Goal: Transaction & Acquisition: Book appointment/travel/reservation

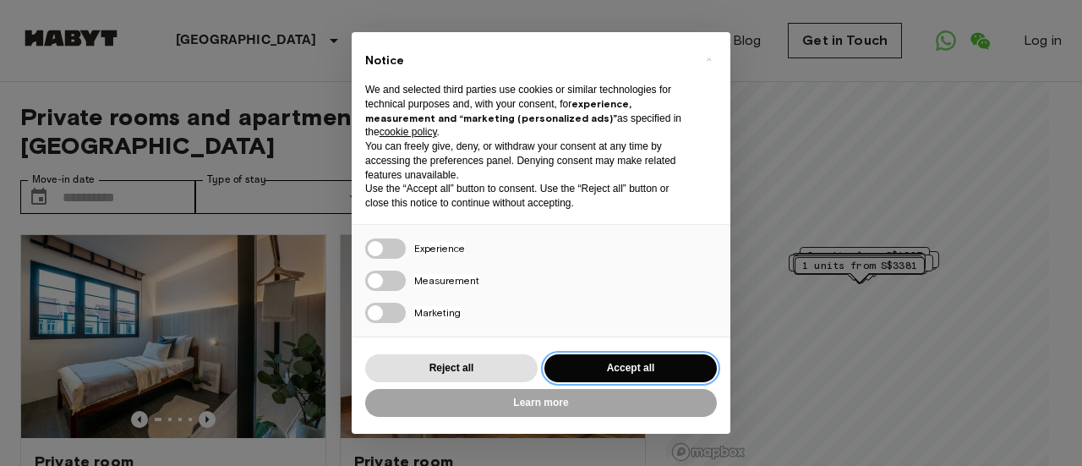
click at [619, 373] on button "Accept all" at bounding box center [630, 368] width 172 height 28
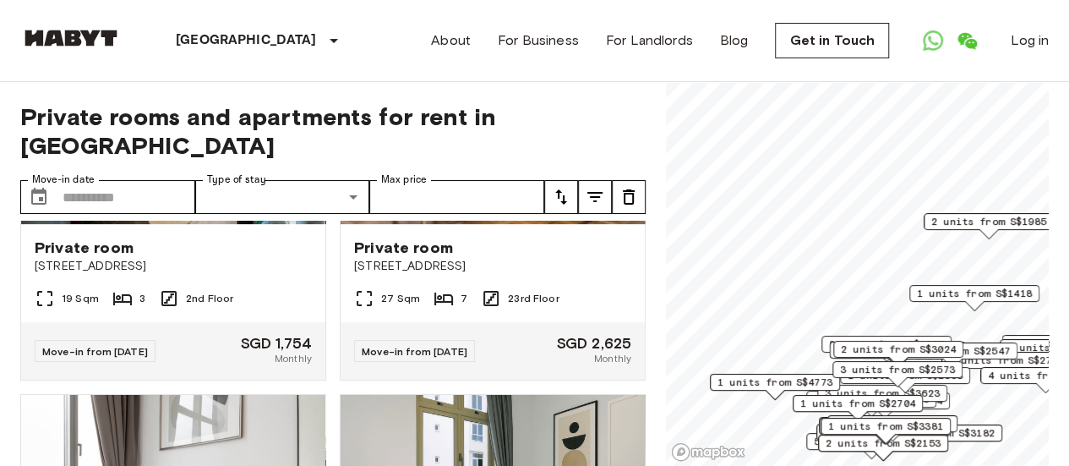
scroll to position [215, 0]
click at [560, 187] on icon "tune" at bounding box center [561, 197] width 20 height 20
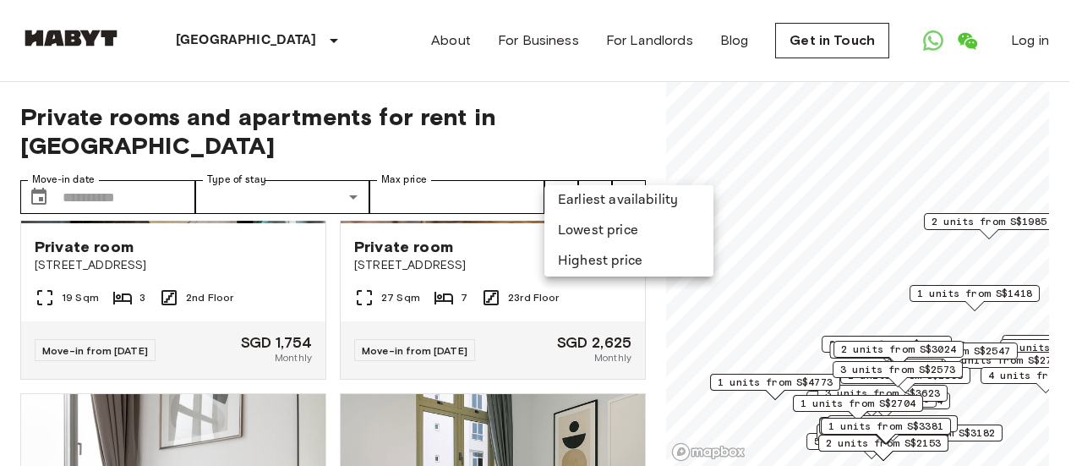
click at [622, 232] on li "Lowest price" at bounding box center [628, 231] width 169 height 30
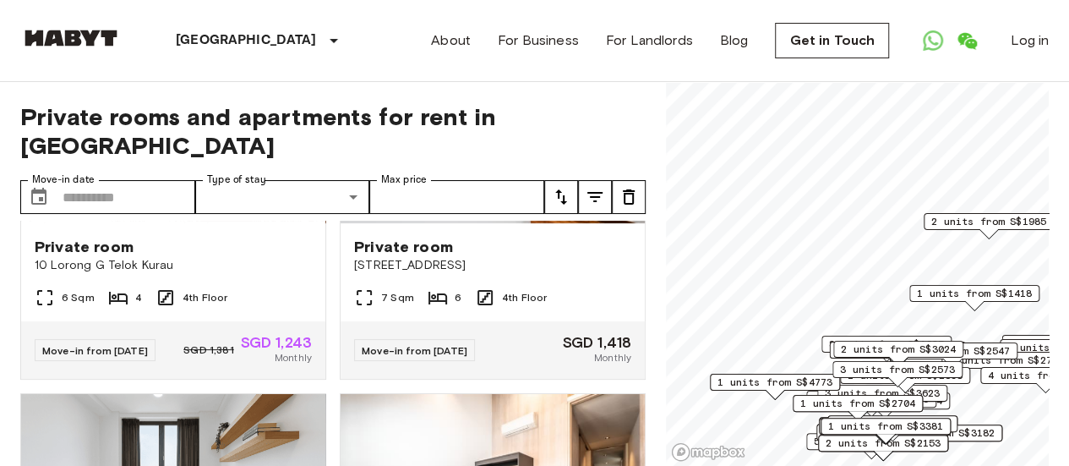
click at [651, 326] on div "Private rooms and apartments for rent in Singapore Move-in date ​ Move-in date …" at bounding box center [534, 274] width 1029 height 385
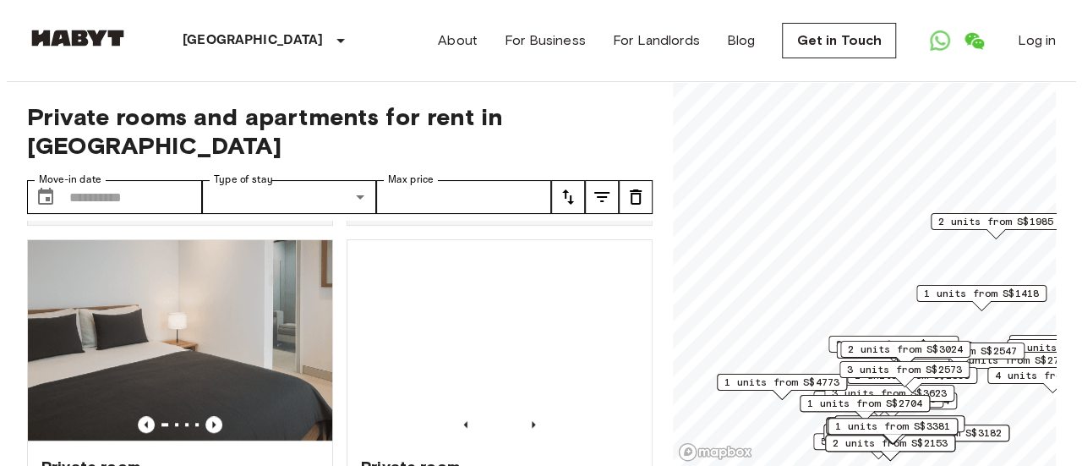
scroll to position [747, 0]
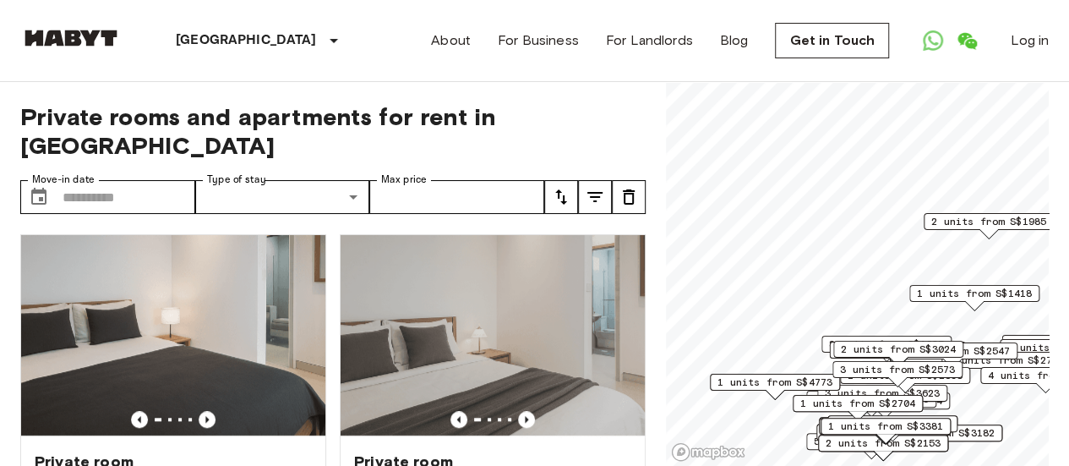
click at [560, 187] on icon "tune" at bounding box center [561, 197] width 20 height 20
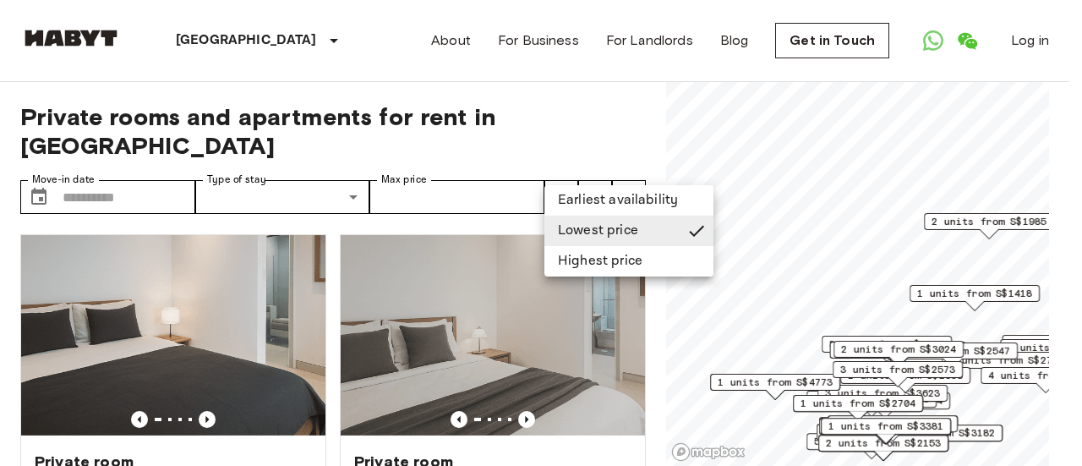
click at [592, 172] on div at bounding box center [541, 233] width 1082 height 466
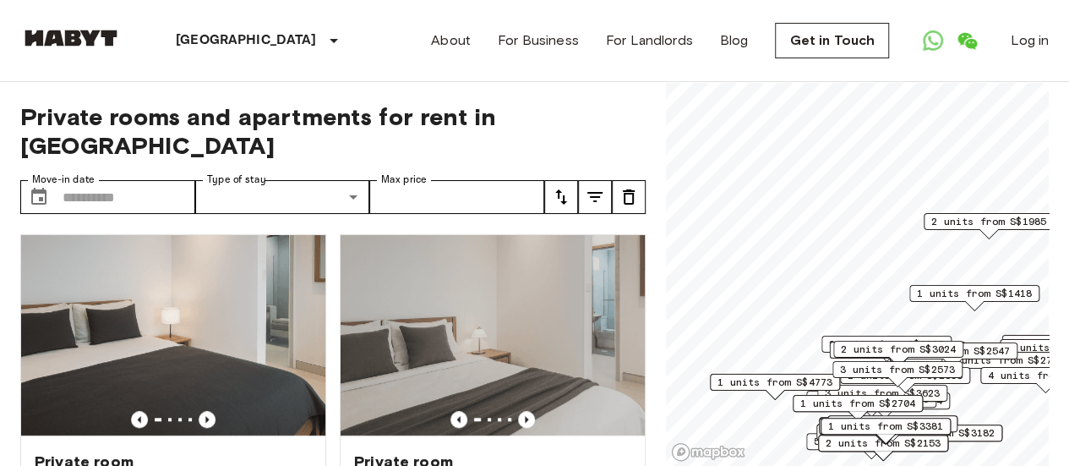
click at [596, 187] on icon "tune" at bounding box center [595, 197] width 20 height 20
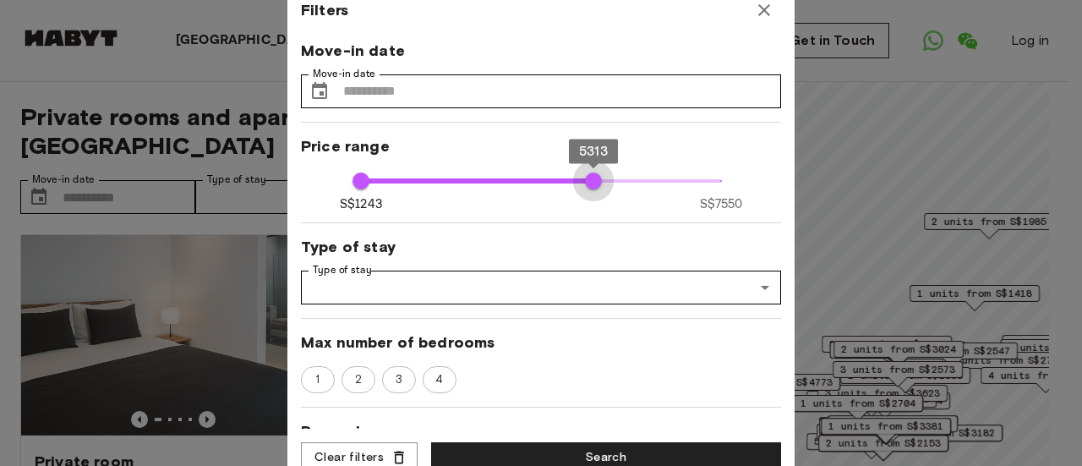
type input "****"
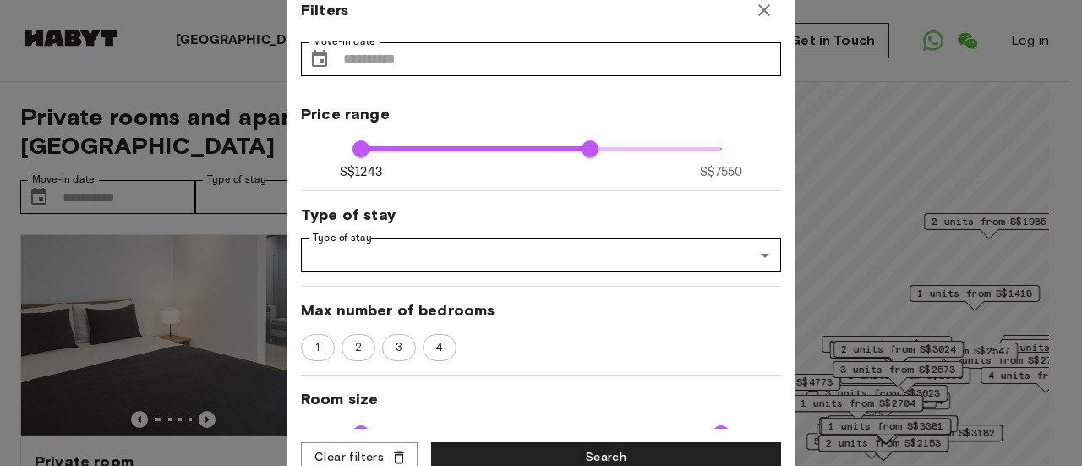
scroll to position [30, 0]
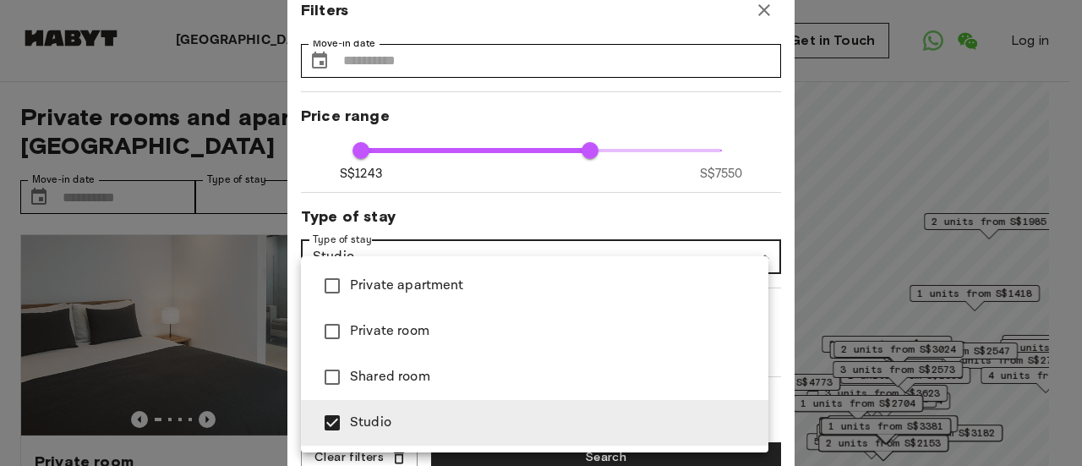
type input "**********"
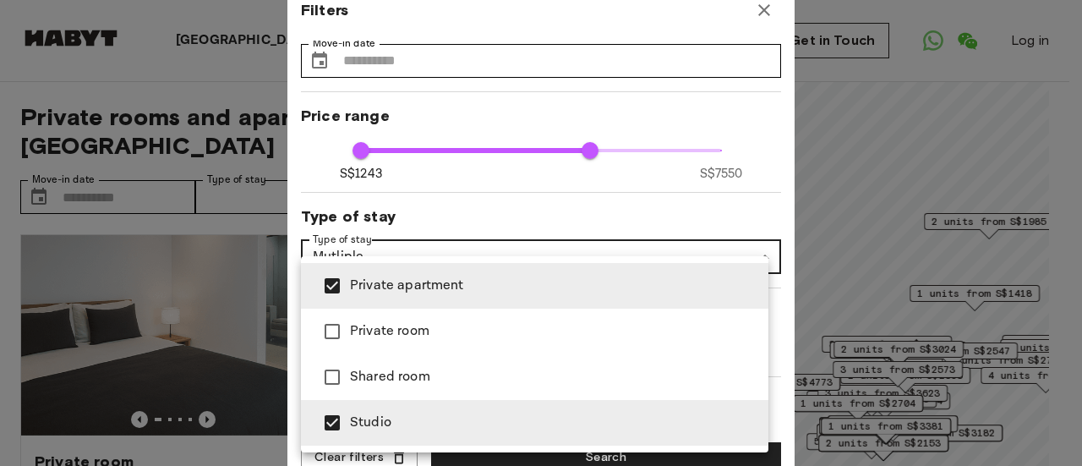
click at [708, 208] on div at bounding box center [541, 233] width 1082 height 466
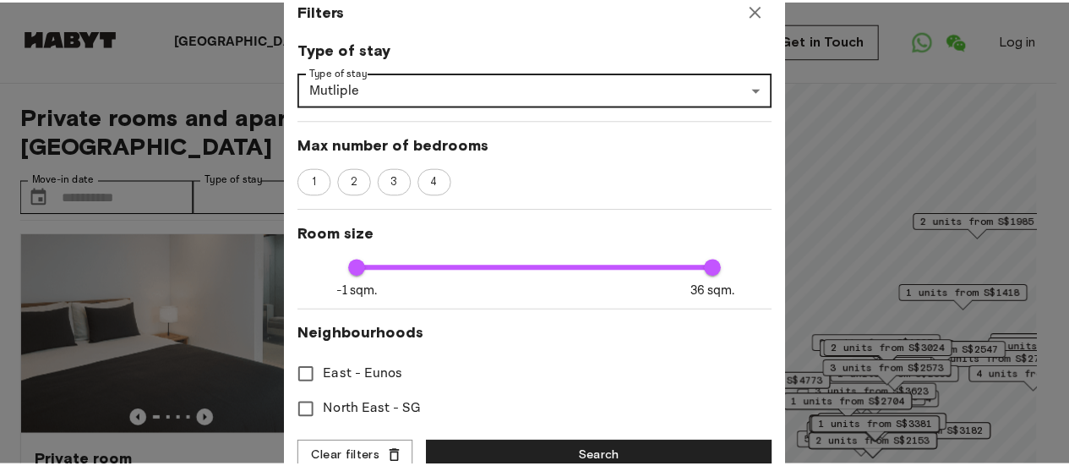
scroll to position [202, 0]
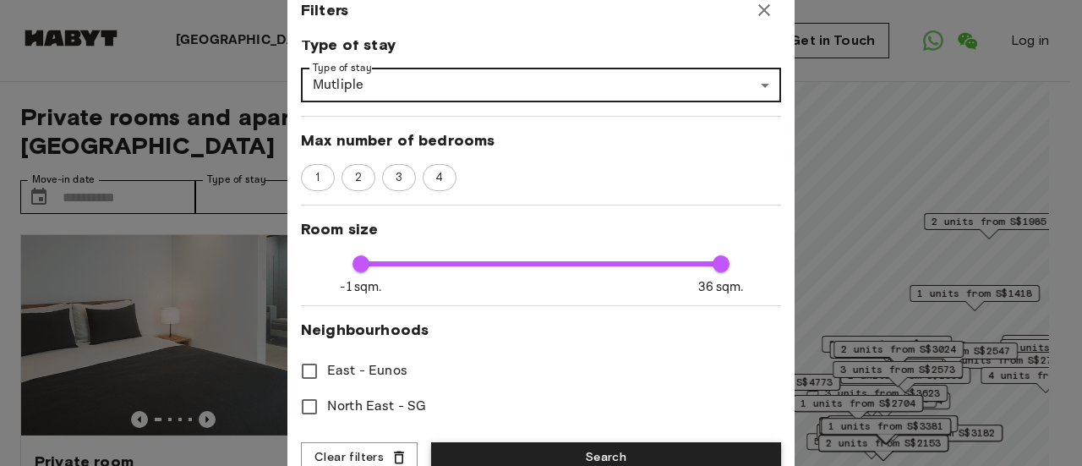
click at [610, 458] on button "Search" at bounding box center [606, 457] width 350 height 31
type input "**********"
type input "****"
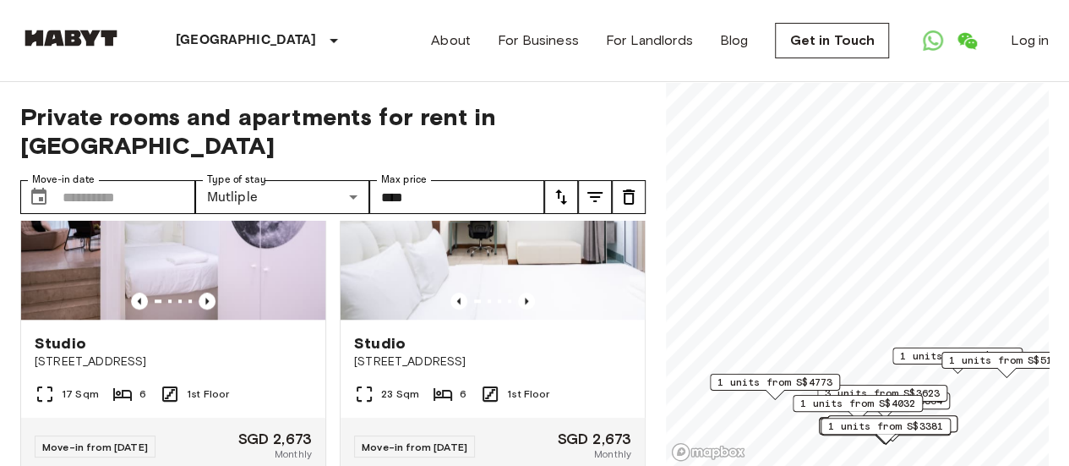
scroll to position [904, 0]
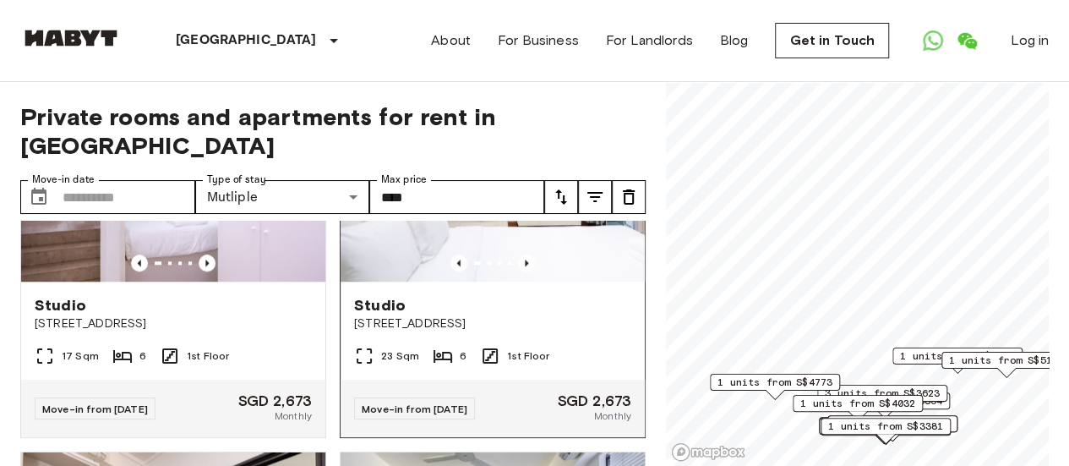
click at [569, 315] on span "171 TANAH MERAH KECHIL AVENUE, SINGAPORE 465713" at bounding box center [492, 323] width 277 height 17
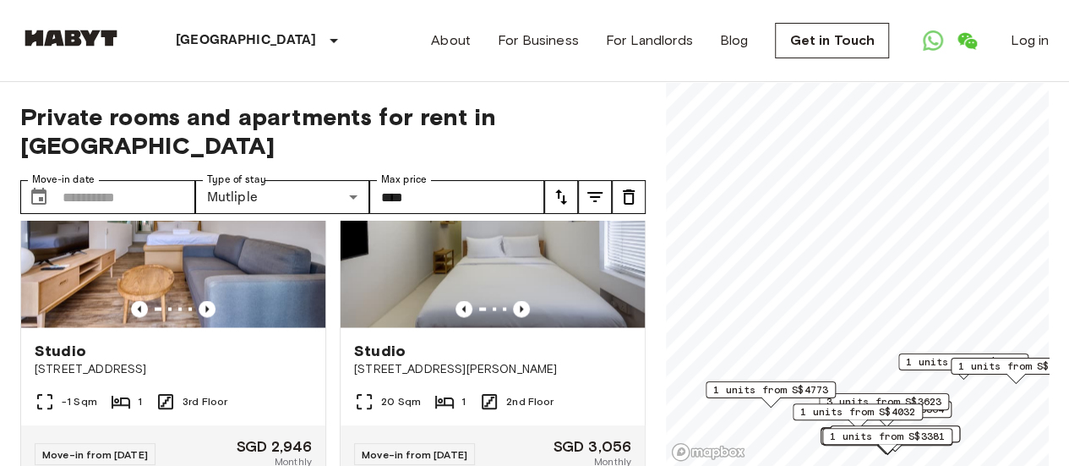
scroll to position [1606, 0]
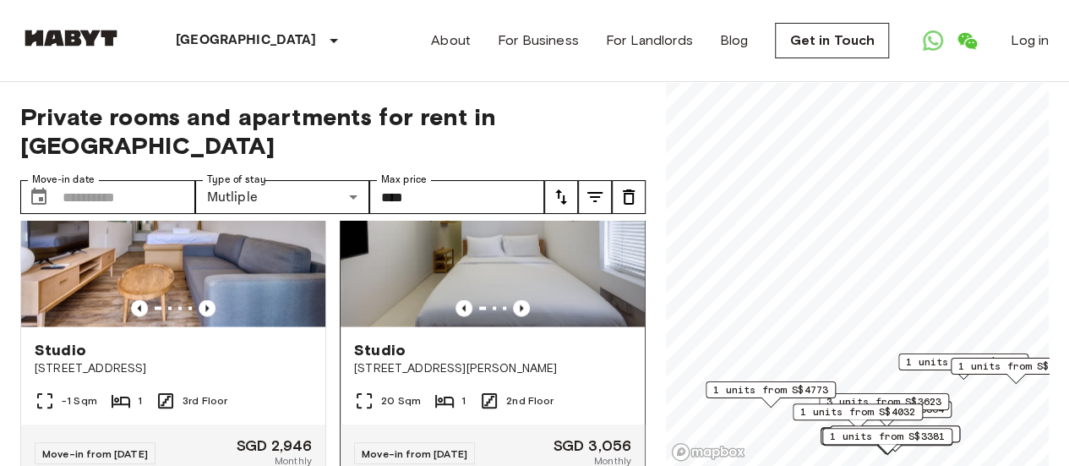
click at [614, 385] on div "Studio 78 Guan Chuan Street" at bounding box center [493, 358] width 304 height 64
click at [179, 253] on img at bounding box center [173, 224] width 304 height 203
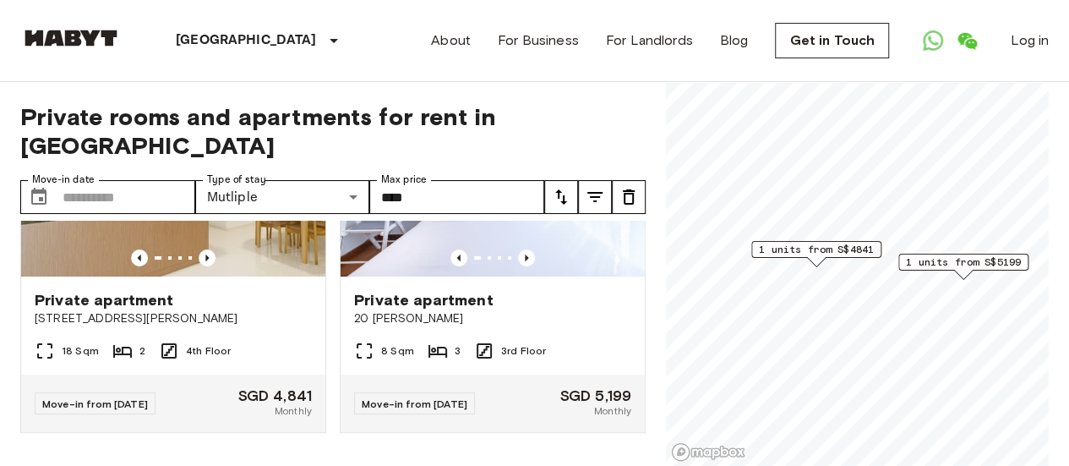
scroll to position [154, 0]
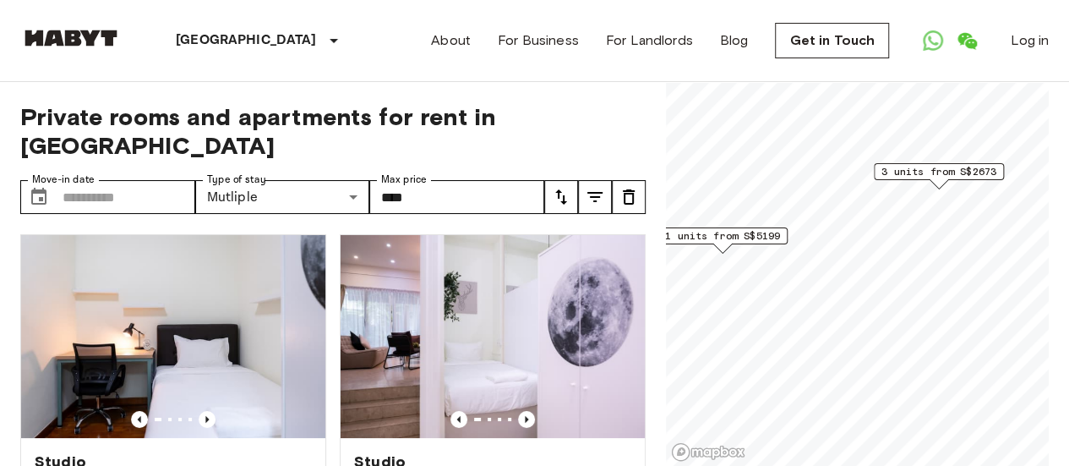
click at [937, 174] on span "3 units from S$2673" at bounding box center [939, 171] width 115 height 15
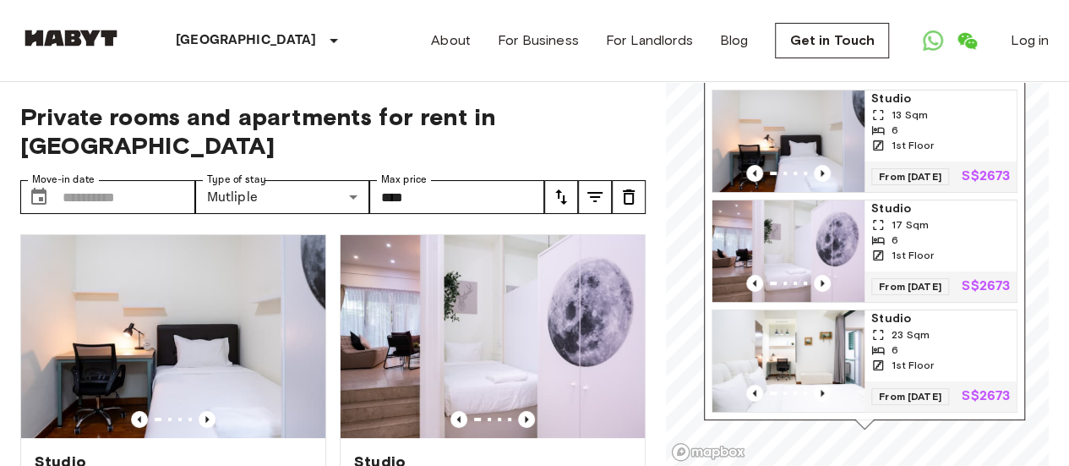
click at [830, 359] on img "Map marker" at bounding box center [789, 360] width 152 height 101
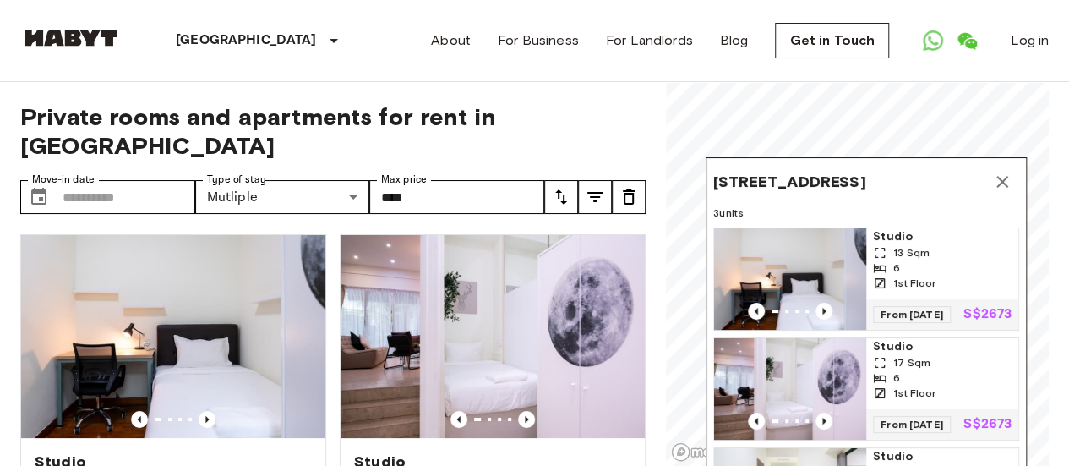
click at [1009, 172] on icon "Map marker" at bounding box center [1002, 182] width 20 height 20
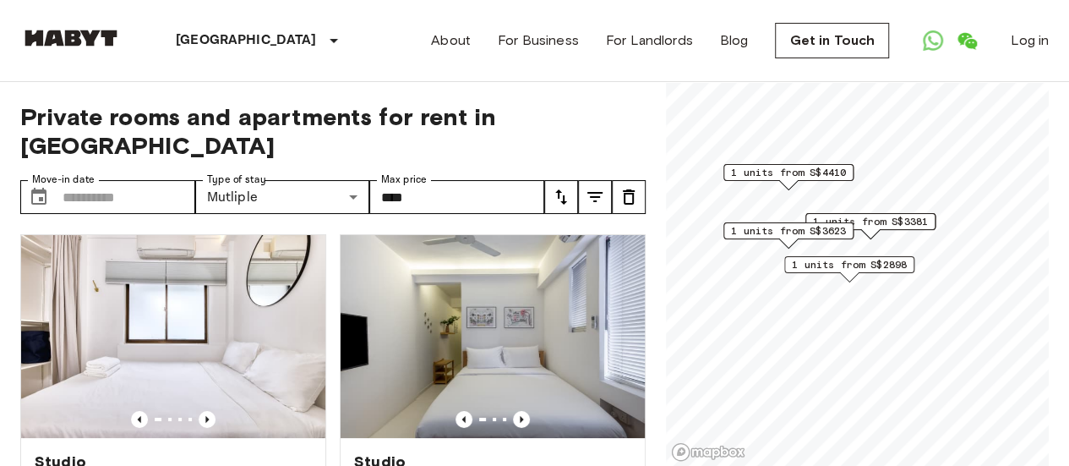
click at [859, 269] on span "1 units from S$2898" at bounding box center [849, 264] width 115 height 15
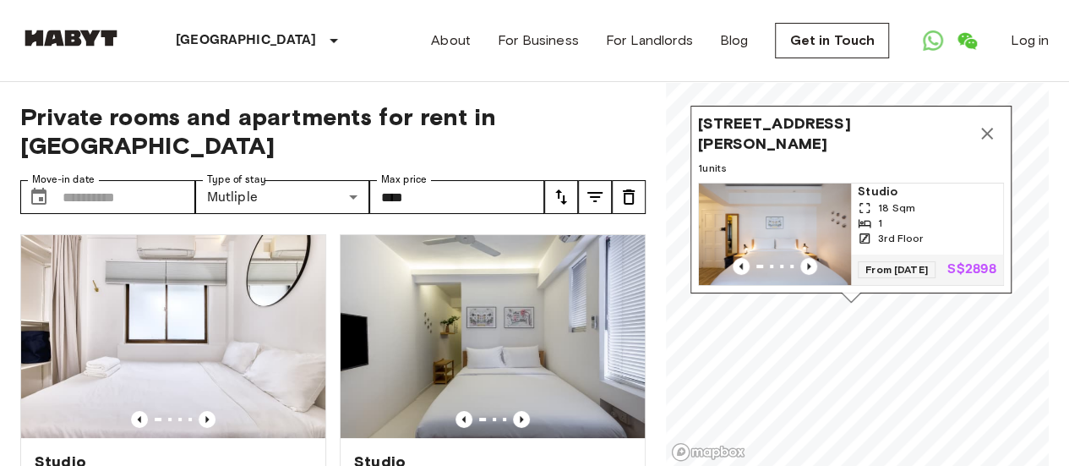
click at [979, 123] on icon "Map marker" at bounding box center [987, 133] width 20 height 20
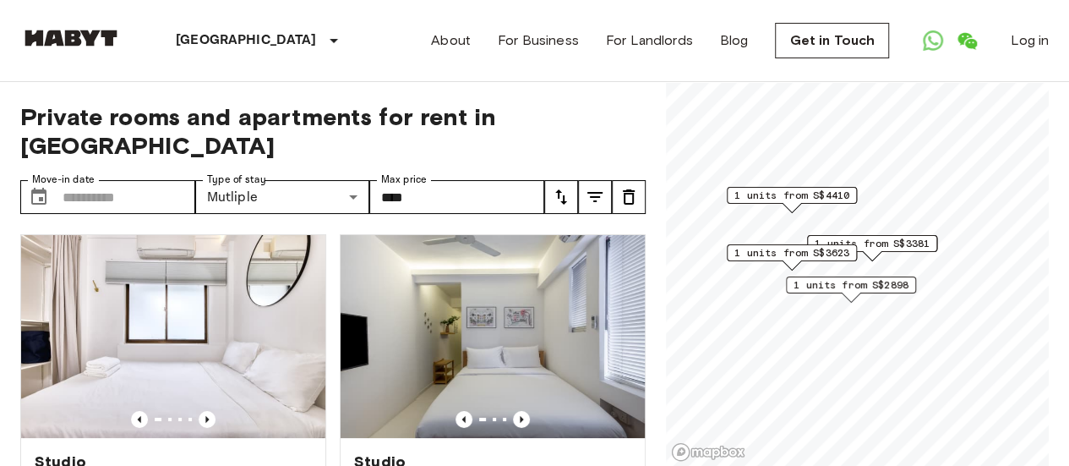
click at [893, 238] on span "1 units from S$3381" at bounding box center [872, 243] width 115 height 15
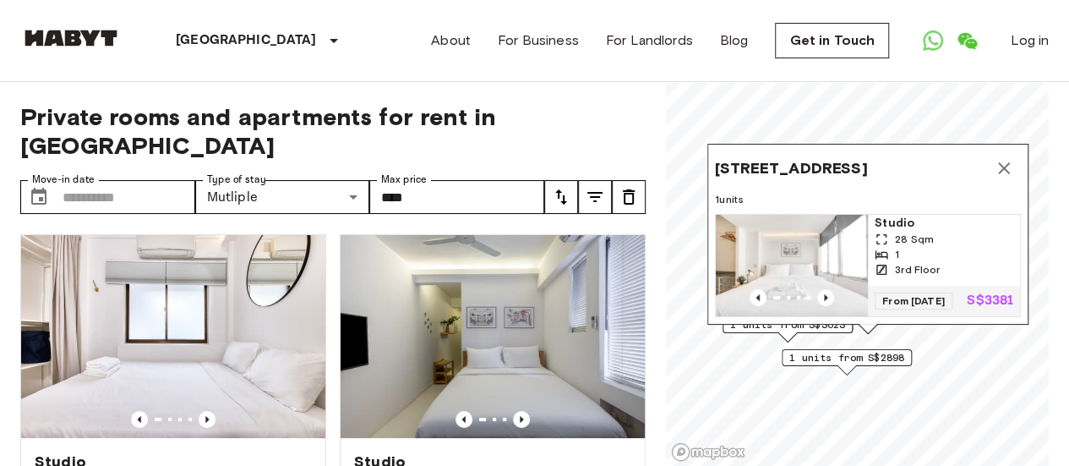
click at [852, 161] on span "82 Tiong Poh Road,160082,Singapore,SG" at bounding box center [791, 168] width 152 height 20
click at [779, 158] on span "82 Tiong Poh Road,160082,Singapore,SG" at bounding box center [791, 168] width 152 height 20
click at [795, 158] on span "82 Tiong Poh Road,160082,Singapore,SG" at bounding box center [791, 168] width 152 height 20
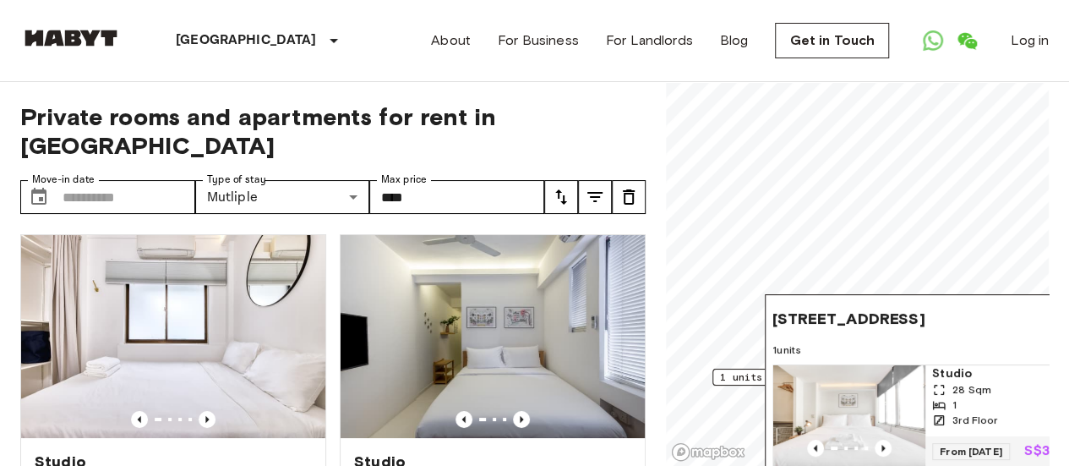
click at [871, 320] on div "82 Tiong Poh Road,160082,Singapore,SG 1 units Studio 28 Sqm 1 3rd Floor From 12…" at bounding box center [925, 384] width 321 height 181
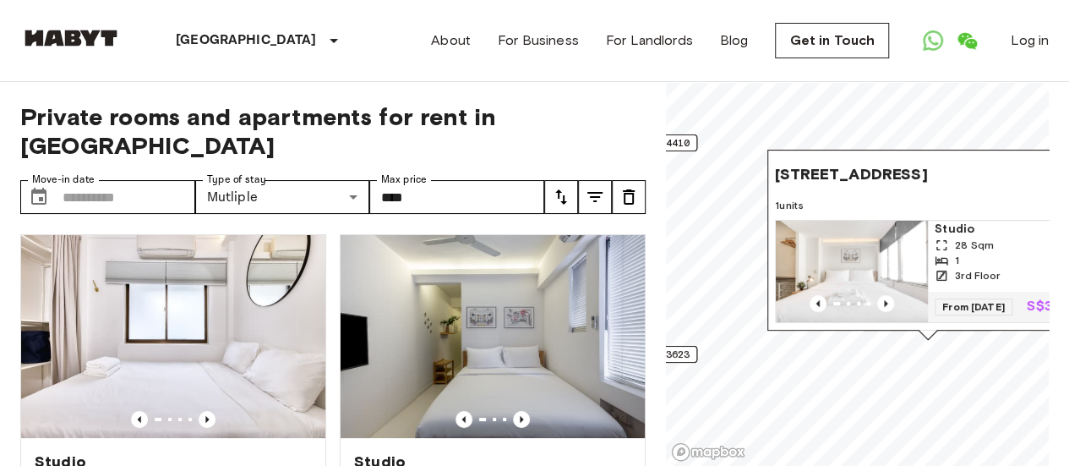
click at [918, 299] on img "Map marker" at bounding box center [852, 271] width 152 height 101
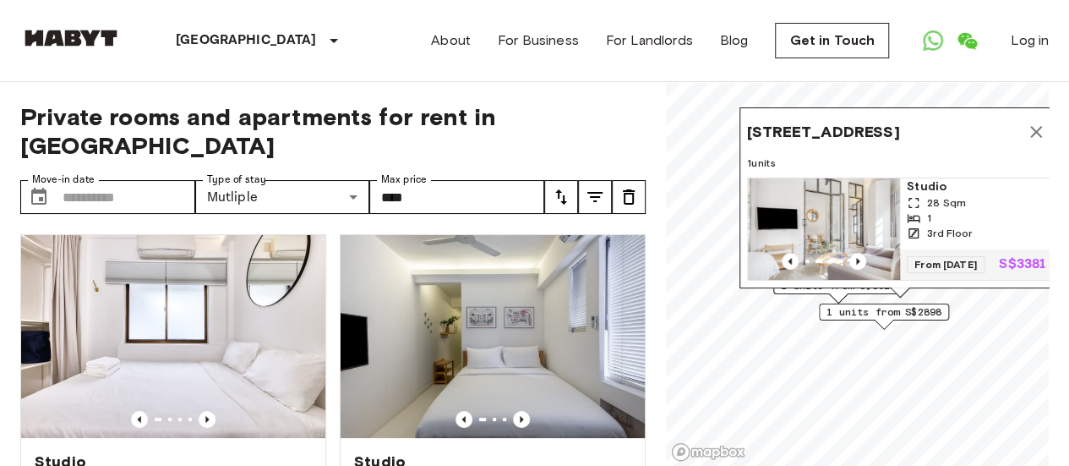
click at [1035, 126] on icon "Map marker" at bounding box center [1036, 132] width 12 height 12
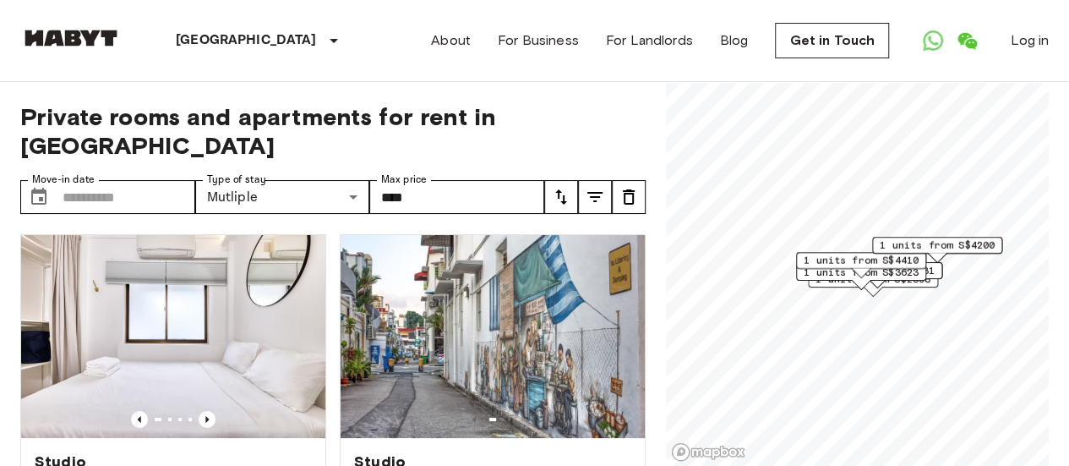
click at [989, 252] on span "1 units from S$4200" at bounding box center [937, 245] width 115 height 15
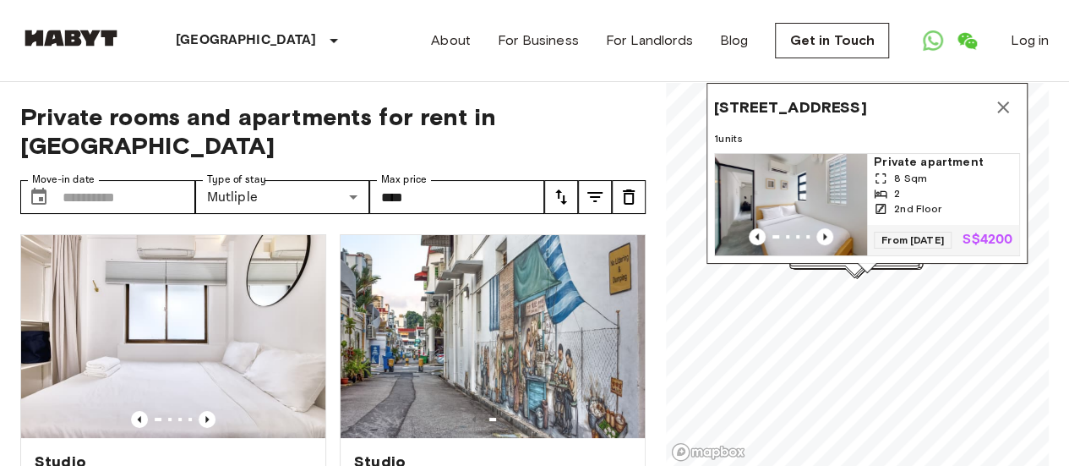
click at [1008, 97] on icon "Map marker" at bounding box center [1003, 107] width 20 height 20
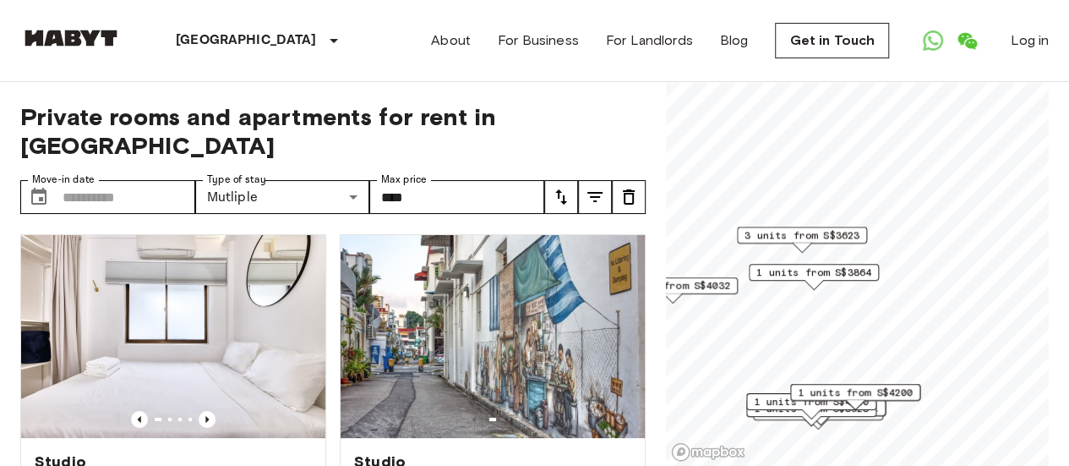
click at [843, 238] on span "3 units from S$3623" at bounding box center [802, 234] width 115 height 15
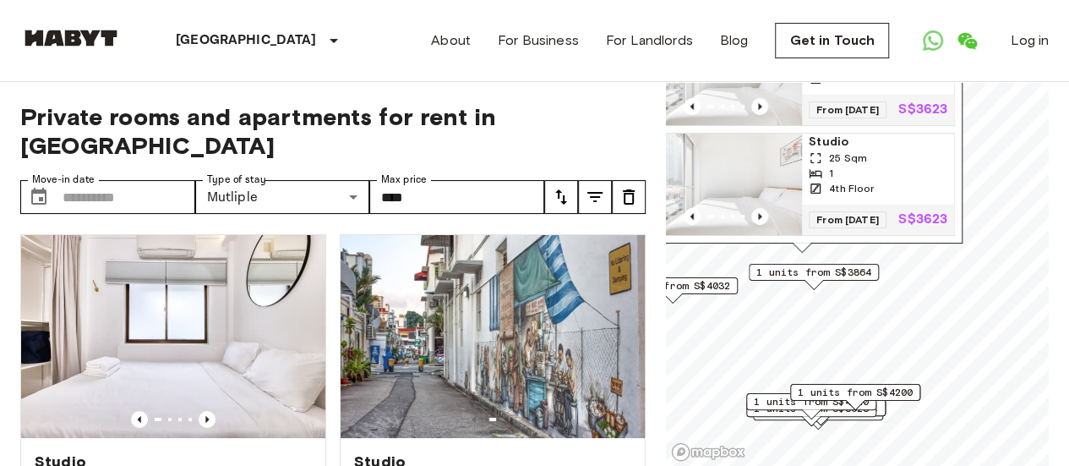
click at [891, 134] on span "Studio" at bounding box center [878, 142] width 139 height 17
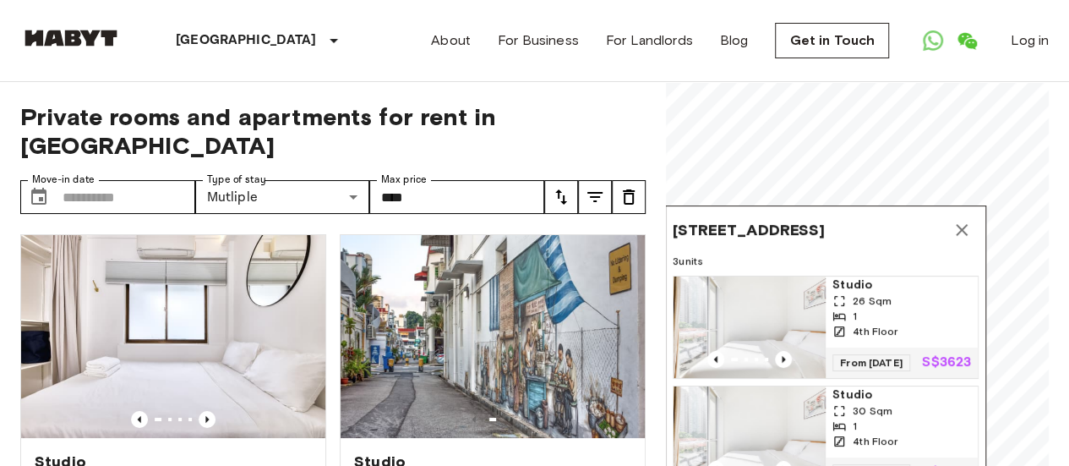
click at [960, 224] on icon "Map marker" at bounding box center [962, 230] width 12 height 12
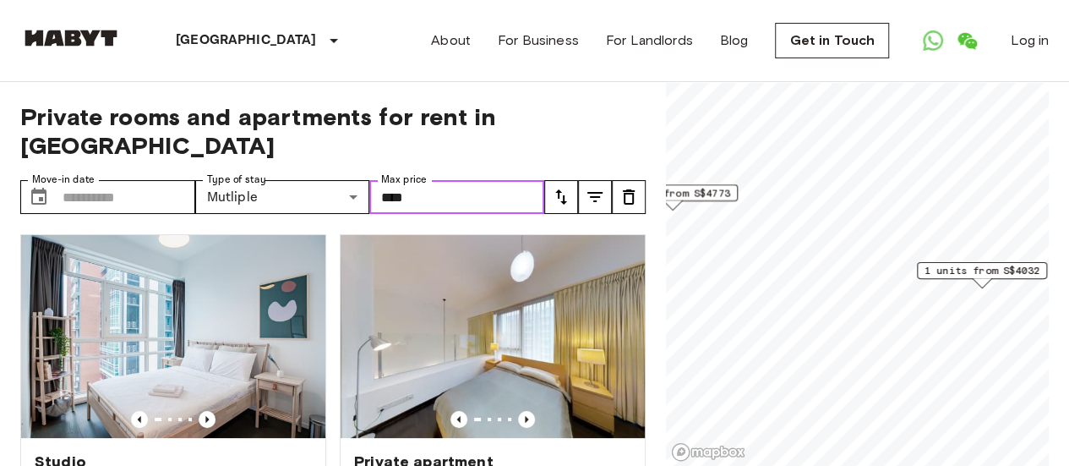
click at [494, 180] on input "****" at bounding box center [456, 197] width 175 height 34
click at [565, 189] on icon "tune" at bounding box center [561, 196] width 12 height 15
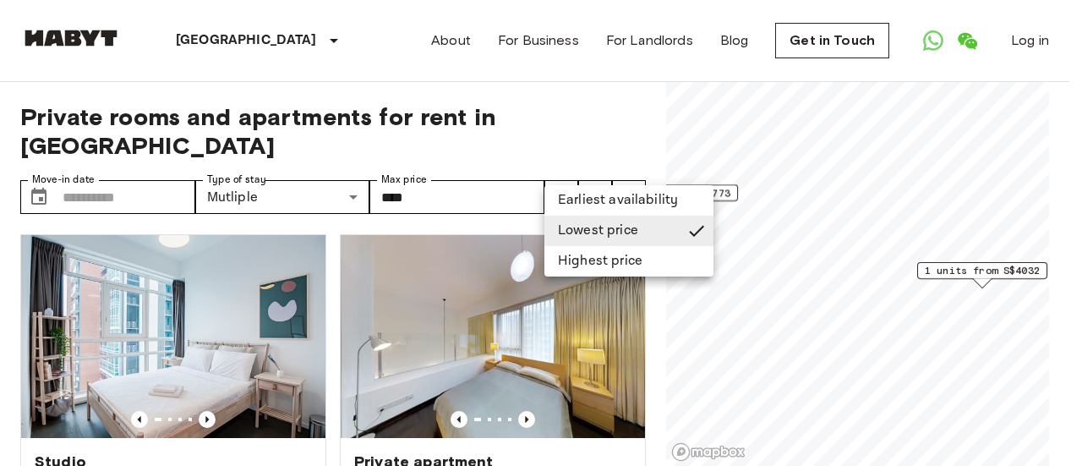
click at [593, 166] on div at bounding box center [541, 233] width 1082 height 466
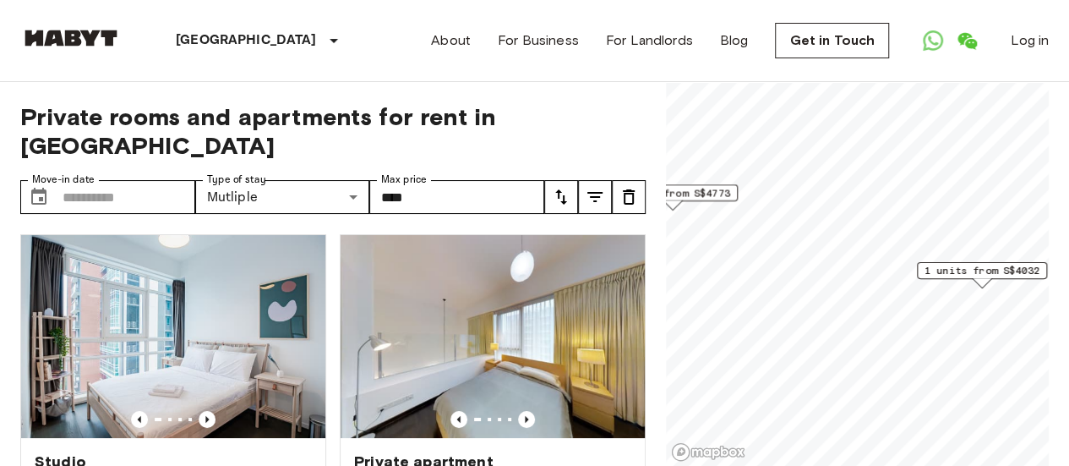
click at [631, 187] on icon "tune" at bounding box center [629, 197] width 20 height 20
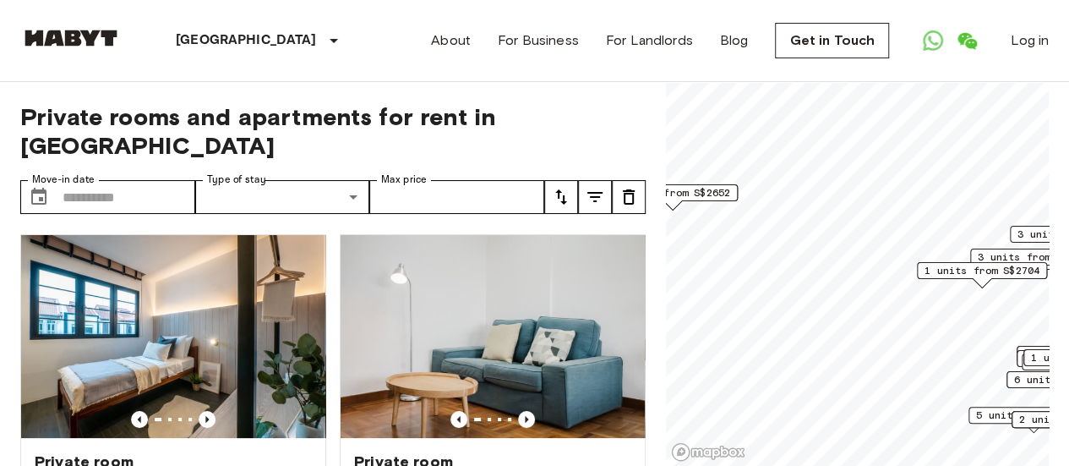
click at [598, 187] on icon "tune" at bounding box center [595, 197] width 20 height 20
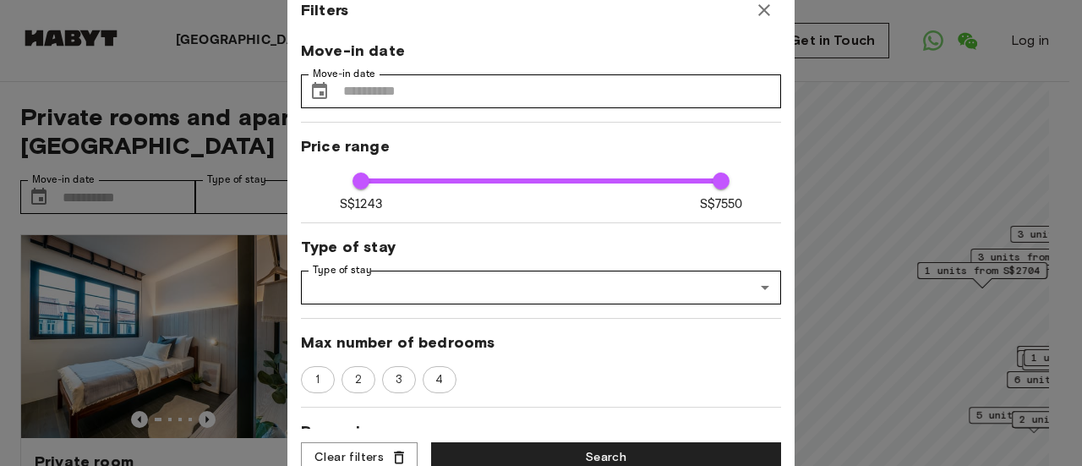
click at [627, 326] on div "Move-in date Move-in date ​ Move-in date Price range S$1243 S$7550 1243 7550 Ty…" at bounding box center [541, 235] width 480 height 389
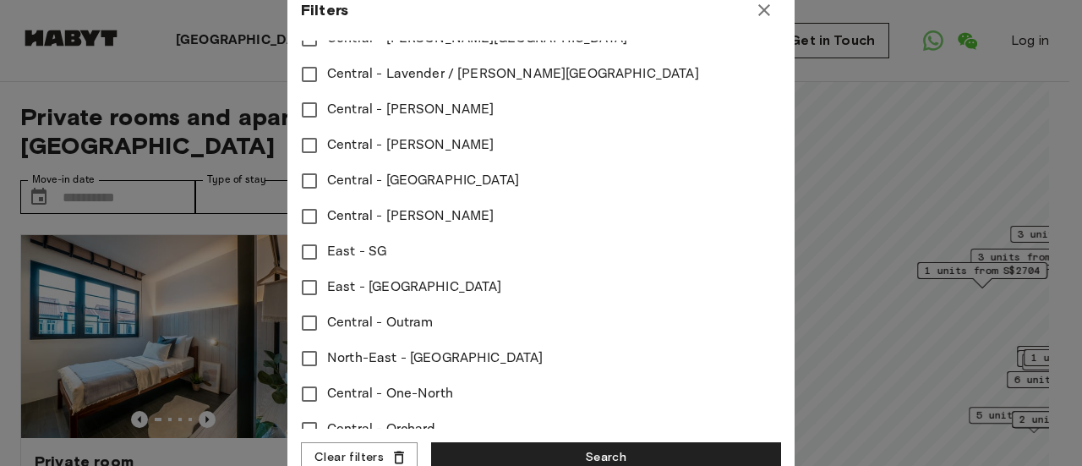
scroll to position [670, 0]
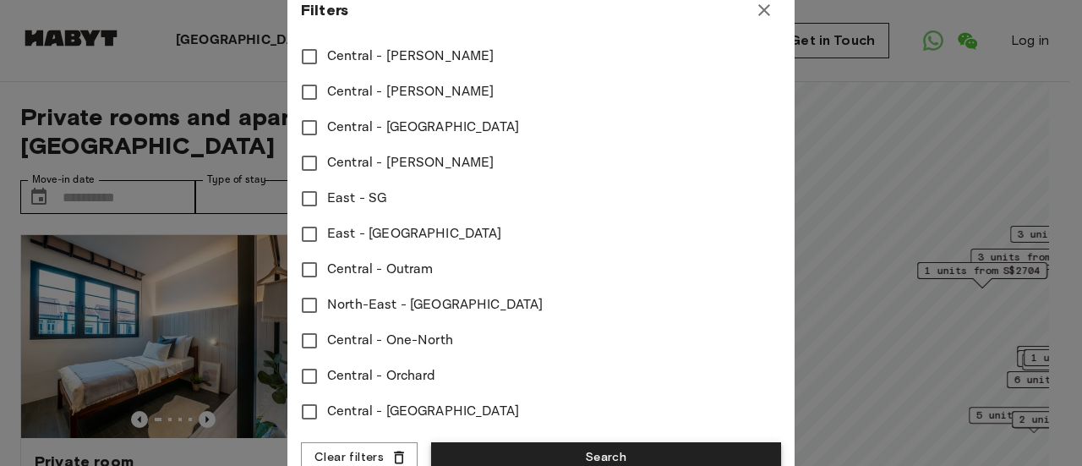
click at [666, 450] on button "Search" at bounding box center [606, 457] width 350 height 31
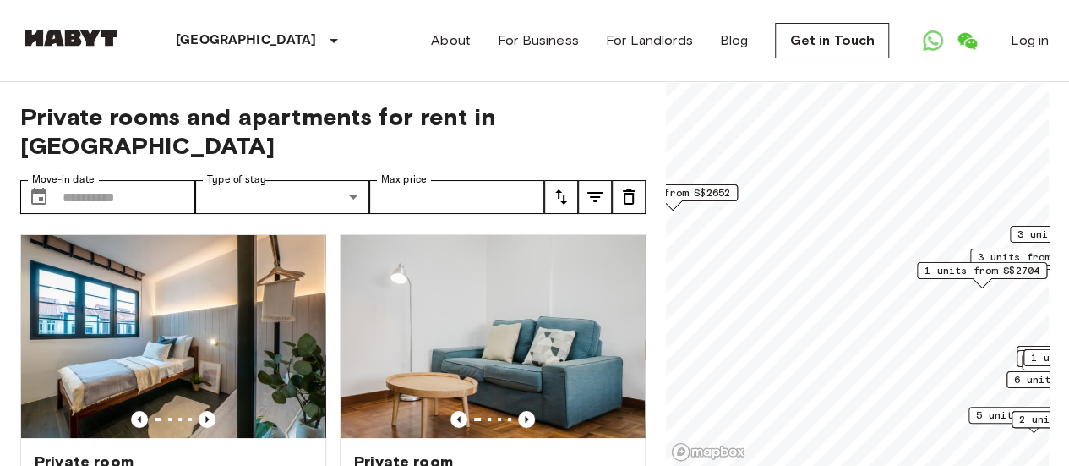
click at [598, 187] on icon "tune" at bounding box center [595, 197] width 20 height 20
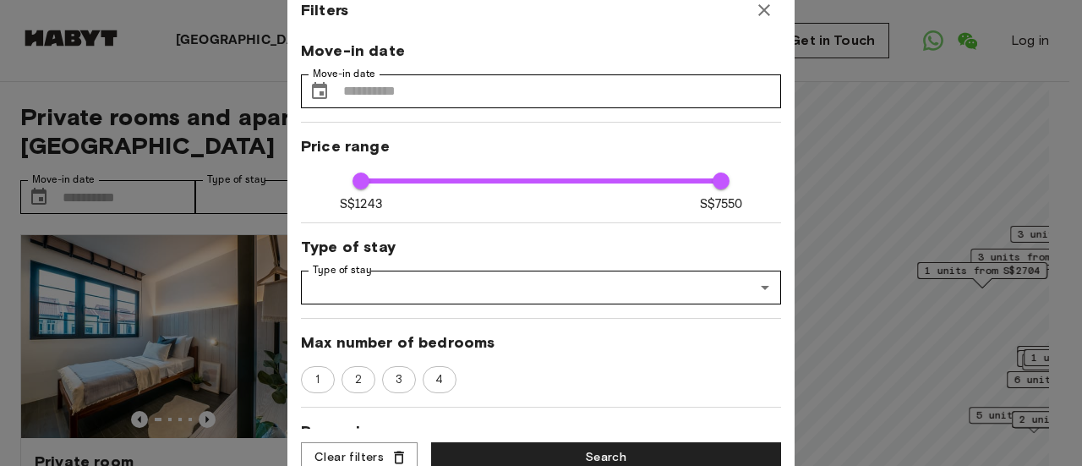
click at [765, 14] on icon "button" at bounding box center [764, 10] width 20 height 20
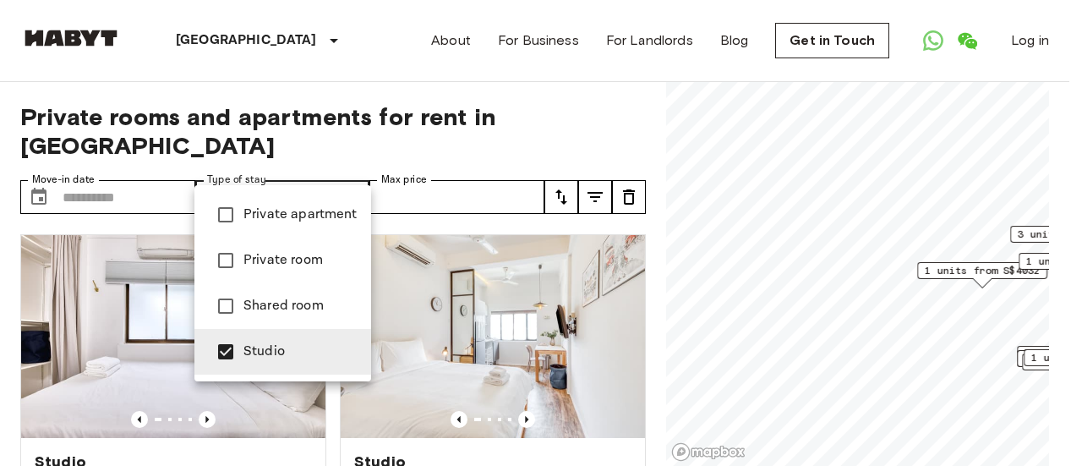
type input "**********"
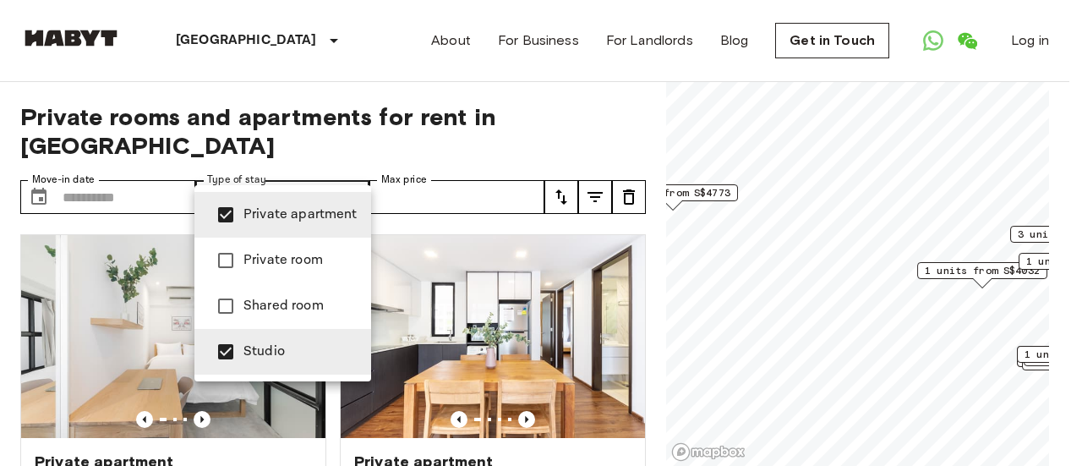
click at [628, 99] on div at bounding box center [541, 233] width 1082 height 466
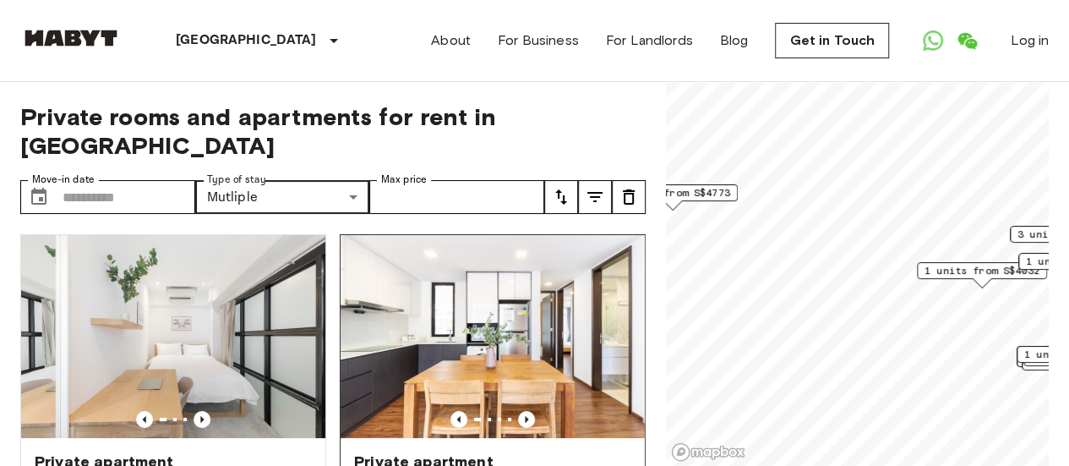
click at [476, 317] on img at bounding box center [493, 336] width 304 height 203
click at [553, 187] on icon "tune" at bounding box center [561, 197] width 20 height 20
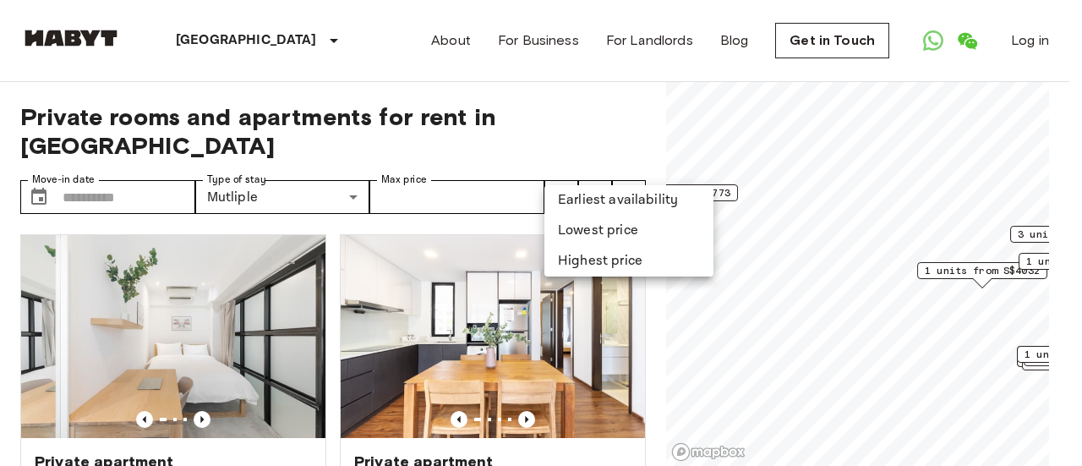
click at [612, 232] on li "Lowest price" at bounding box center [628, 231] width 169 height 30
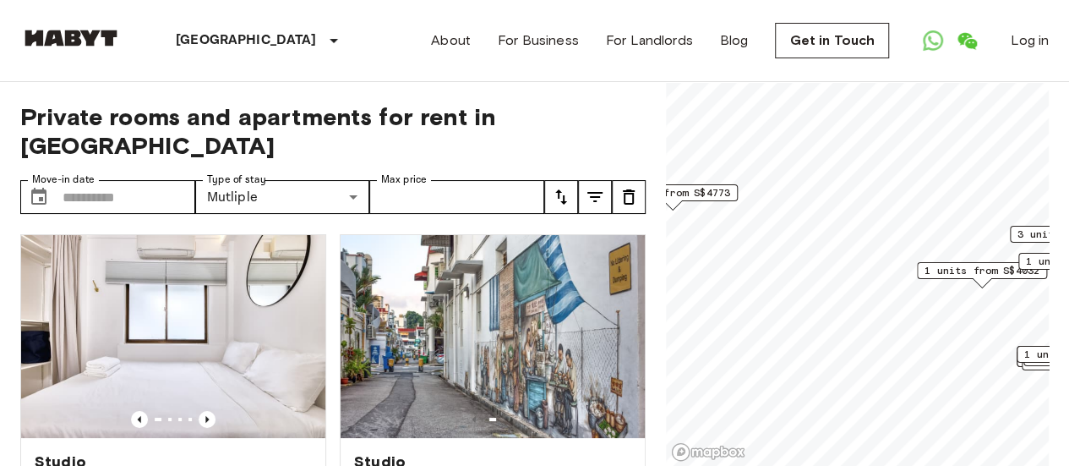
click at [651, 368] on div "**********" at bounding box center [534, 274] width 1029 height 385
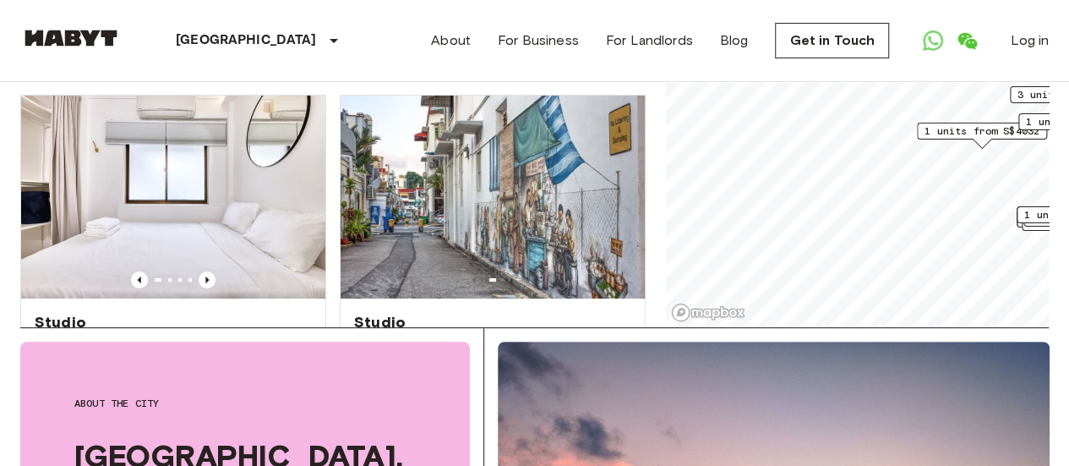
scroll to position [144, 0]
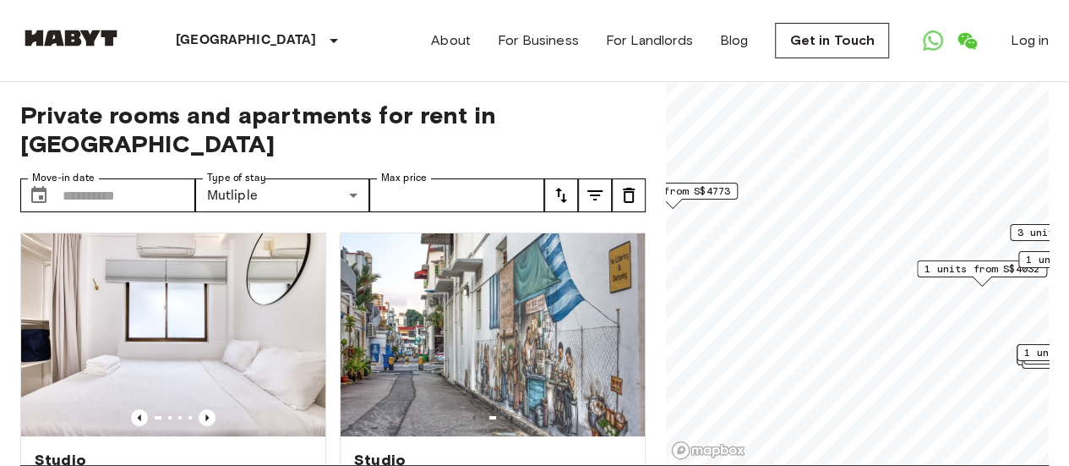
scroll to position [0, 0]
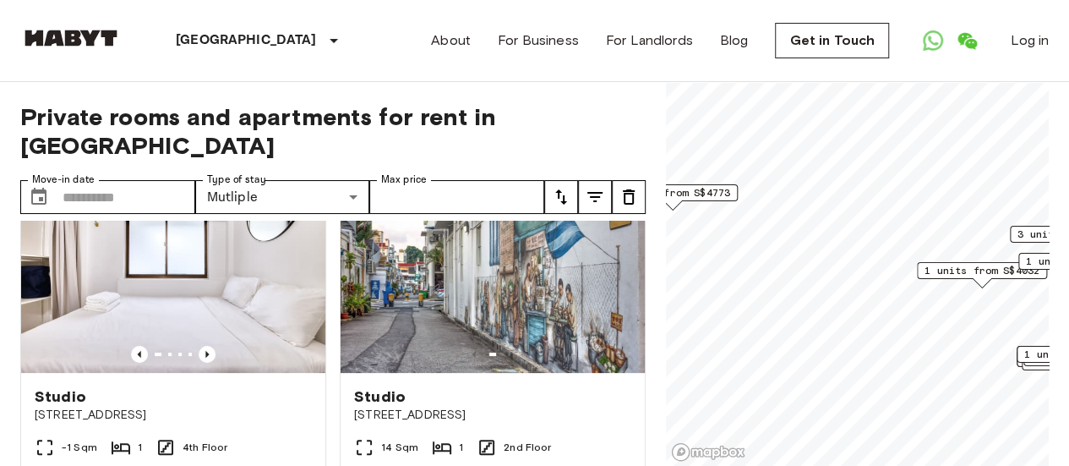
click at [651, 441] on div "**********" at bounding box center [534, 274] width 1029 height 385
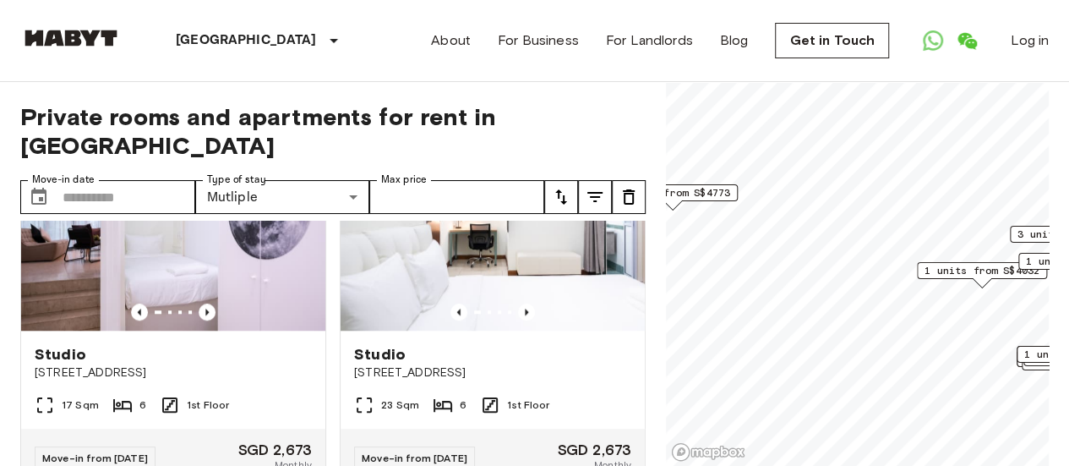
scroll to position [855, 0]
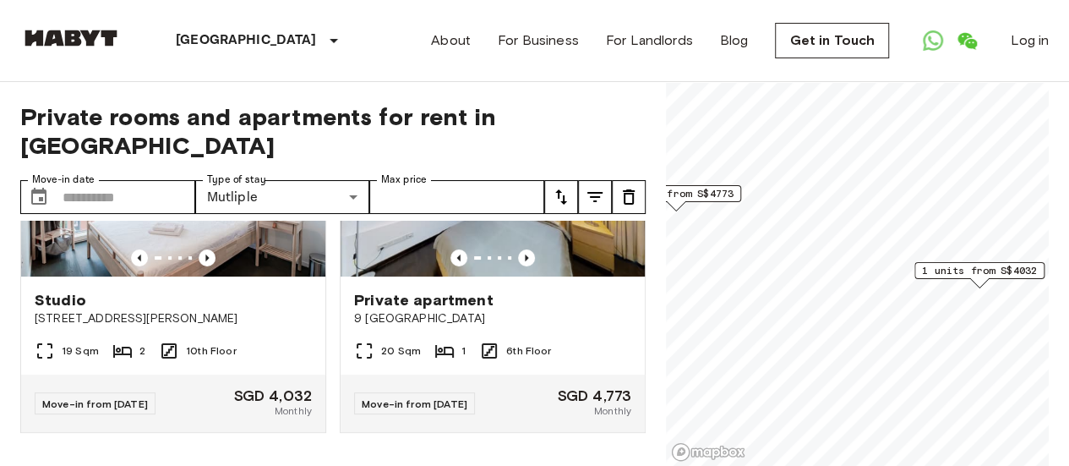
scroll to position [154, 0]
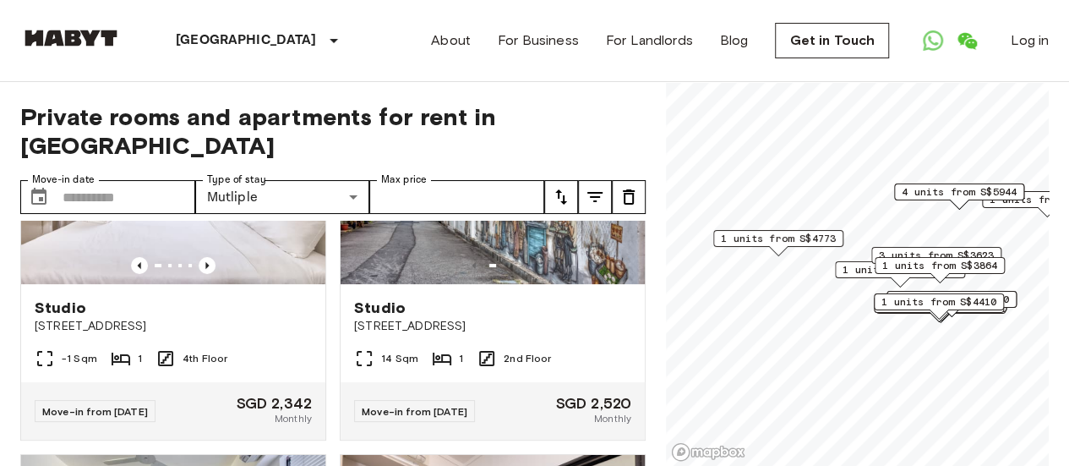
scroll to position [3210, 0]
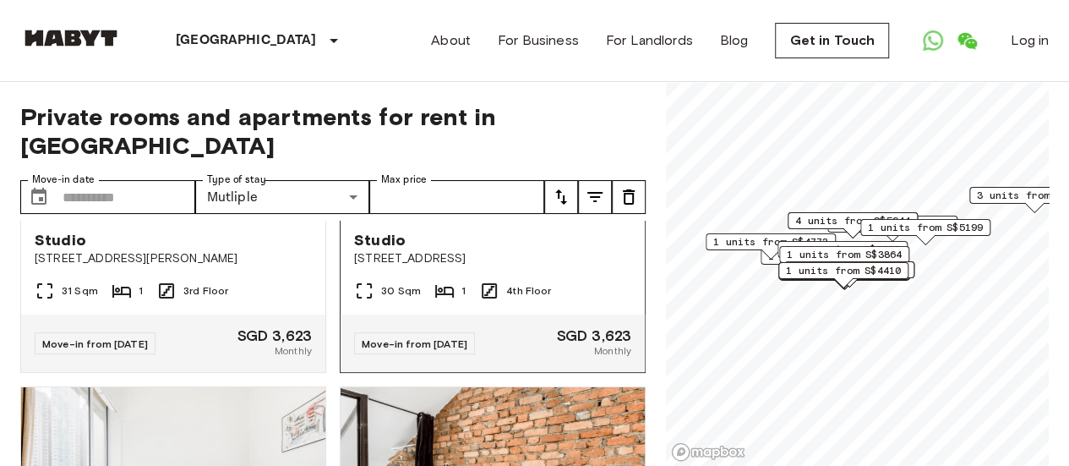
click at [574, 314] on div "30 Sqm 1 4th Floor" at bounding box center [493, 298] width 304 height 34
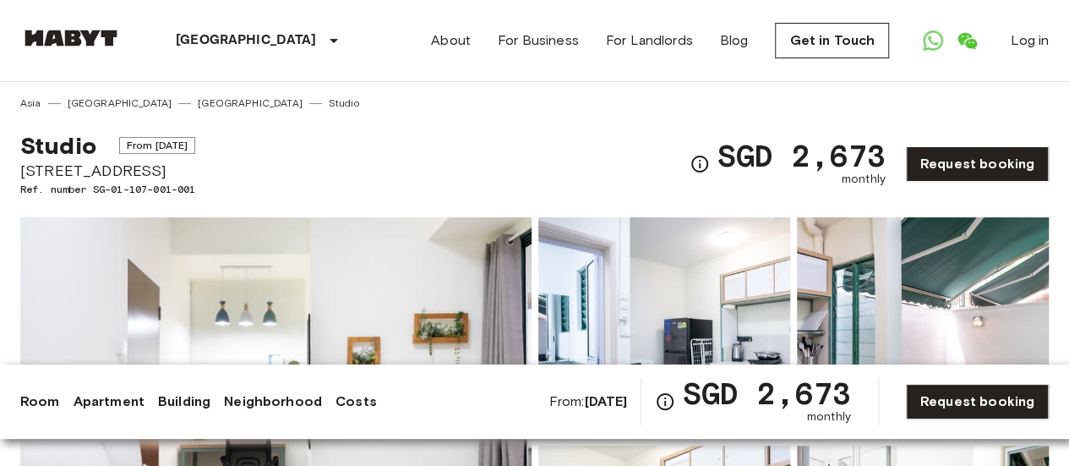
click at [549, 347] on img at bounding box center [664, 327] width 252 height 221
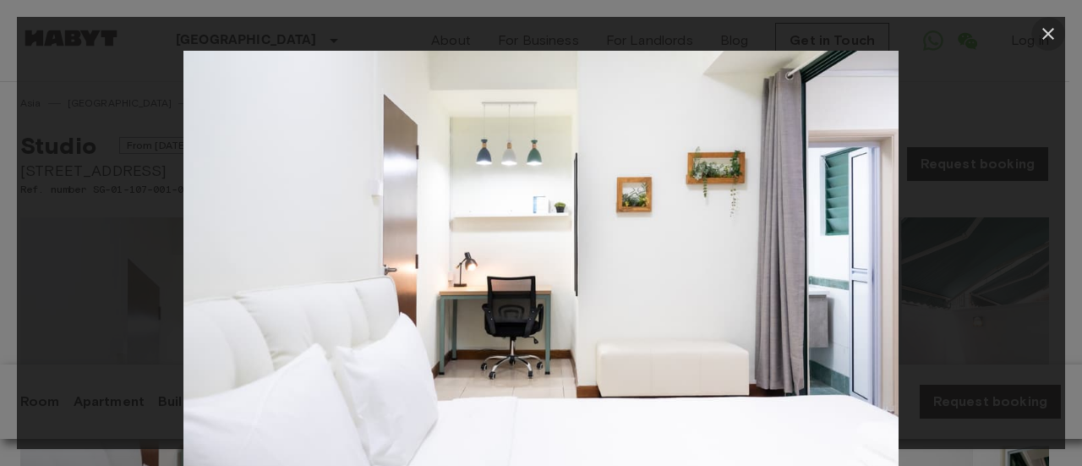
click at [1045, 37] on icon "button" at bounding box center [1048, 34] width 12 height 12
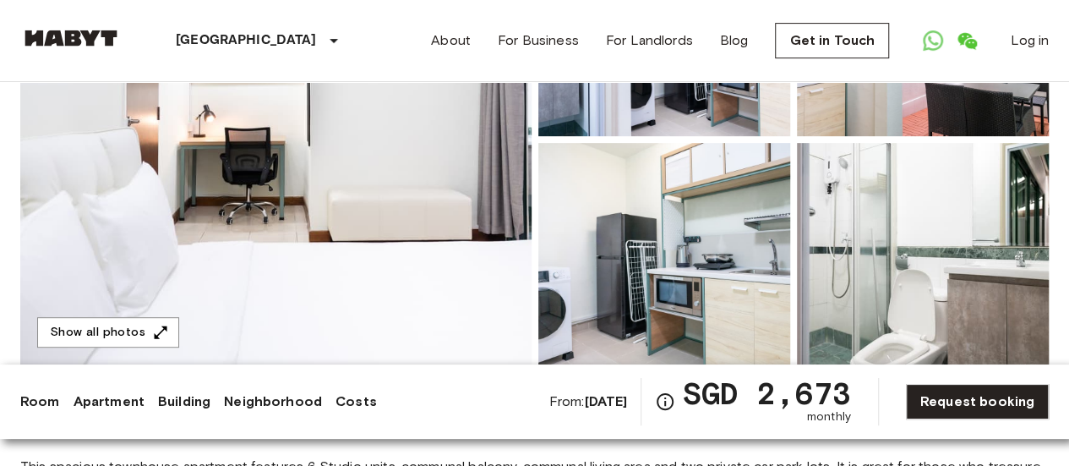
scroll to position [331, 0]
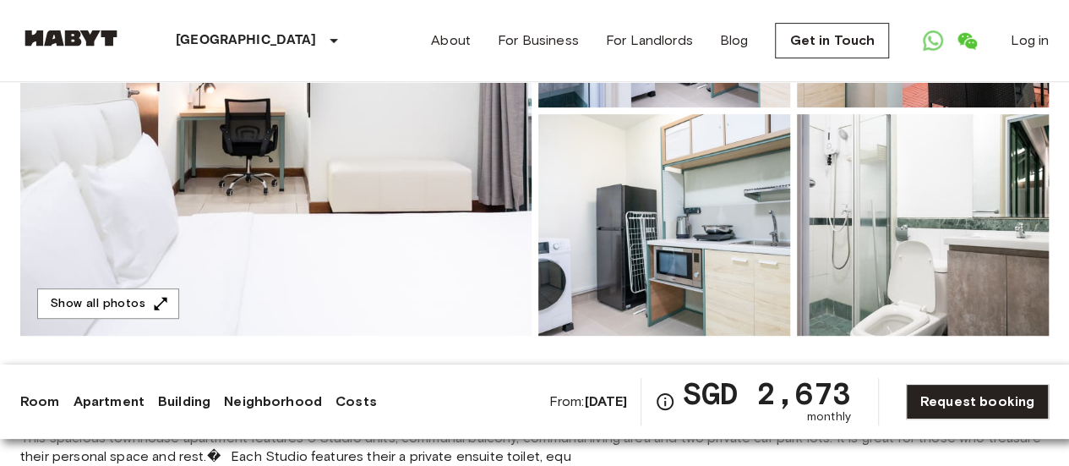
click at [702, 220] on img at bounding box center [664, 224] width 252 height 221
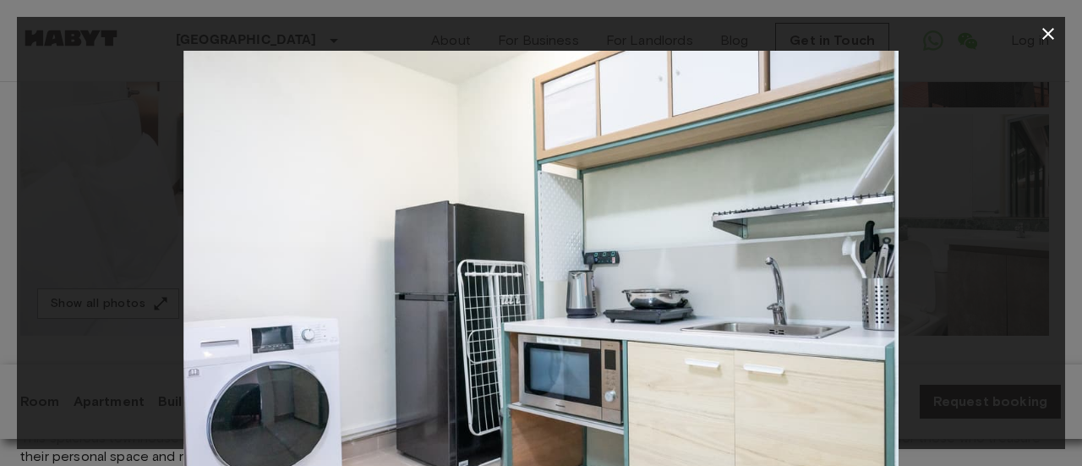
click at [615, 305] on img at bounding box center [540, 289] width 715 height 477
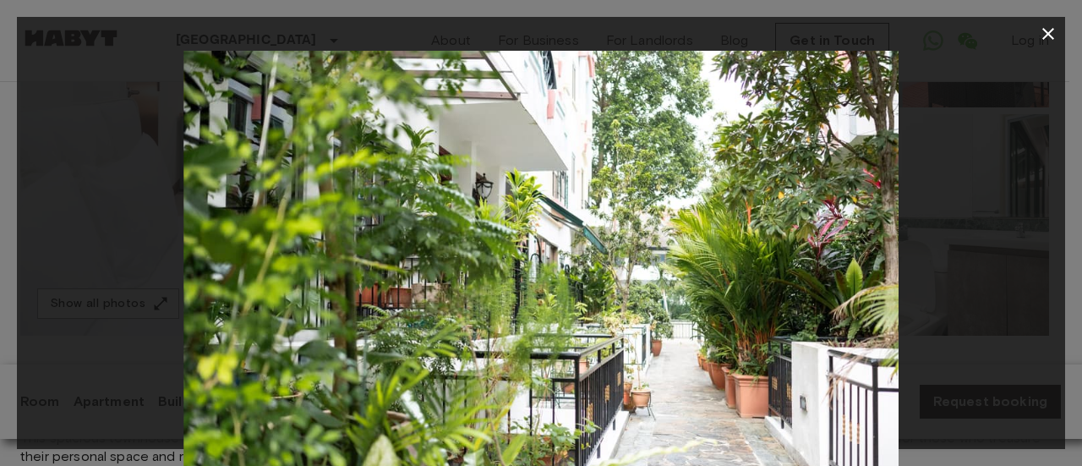
click at [1053, 46] on button "button" at bounding box center [1048, 34] width 34 height 34
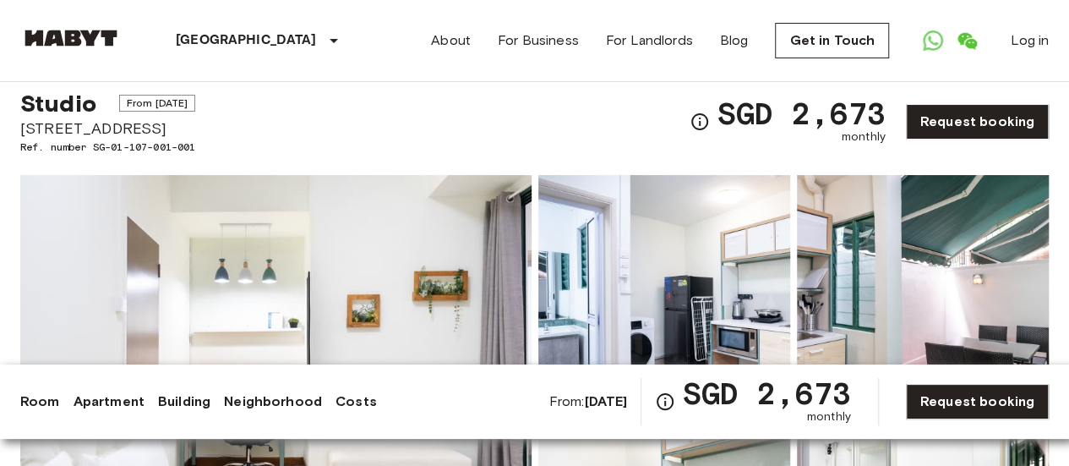
scroll to position [0, 0]
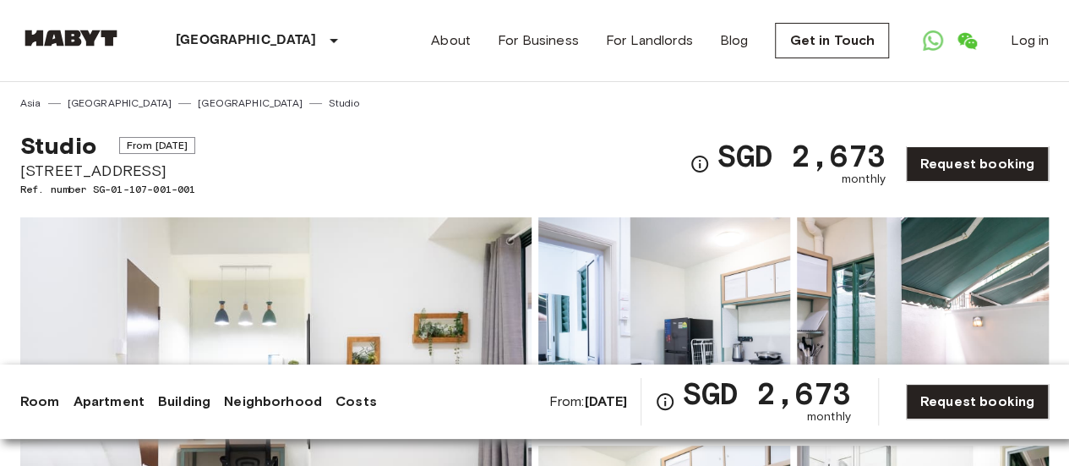
click at [195, 172] on span "171 TANAH MERAH KECHIL AVENUE, SINGAPORE 465713" at bounding box center [107, 171] width 175 height 22
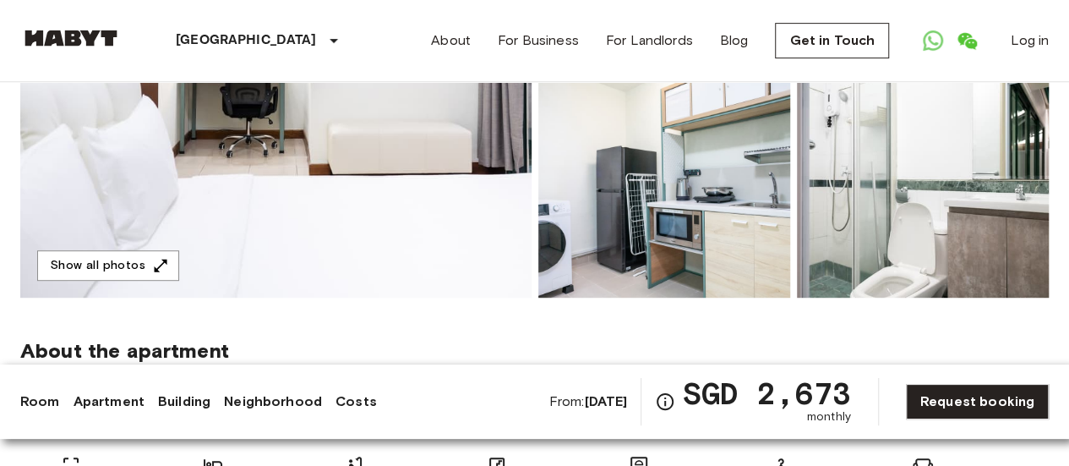
click at [279, 408] on link "Neighborhood" at bounding box center [273, 401] width 98 height 20
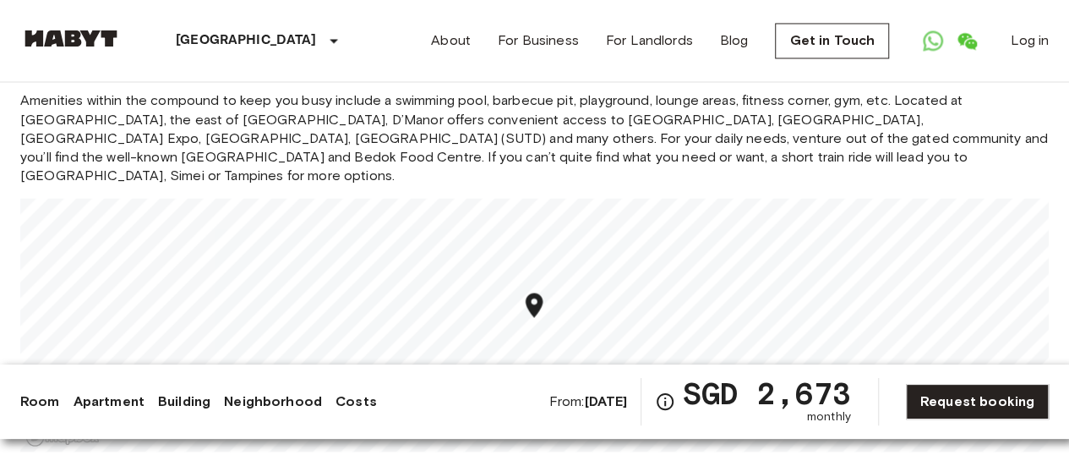
scroll to position [1494, 0]
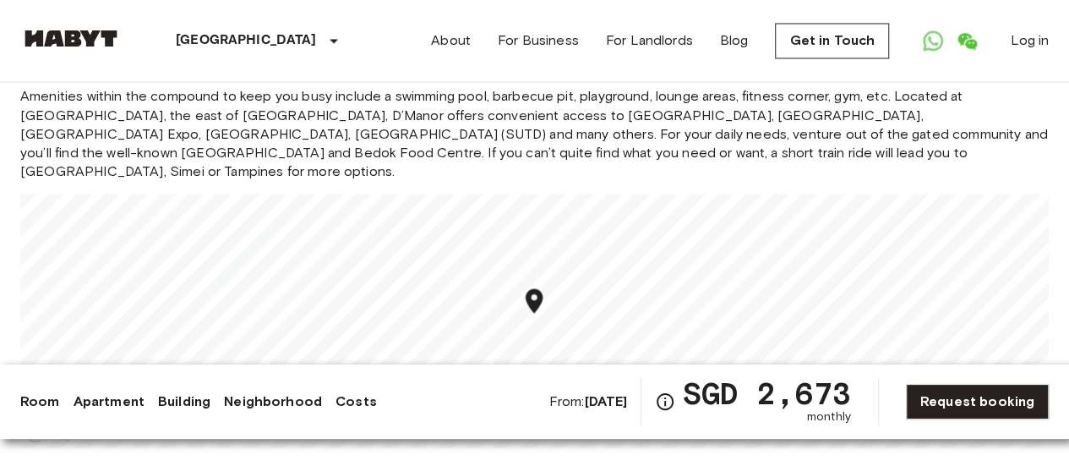
click at [604, 128] on span "Amenities within the compound to keep you busy include a swimming pool, barbecu…" at bounding box center [534, 133] width 1029 height 93
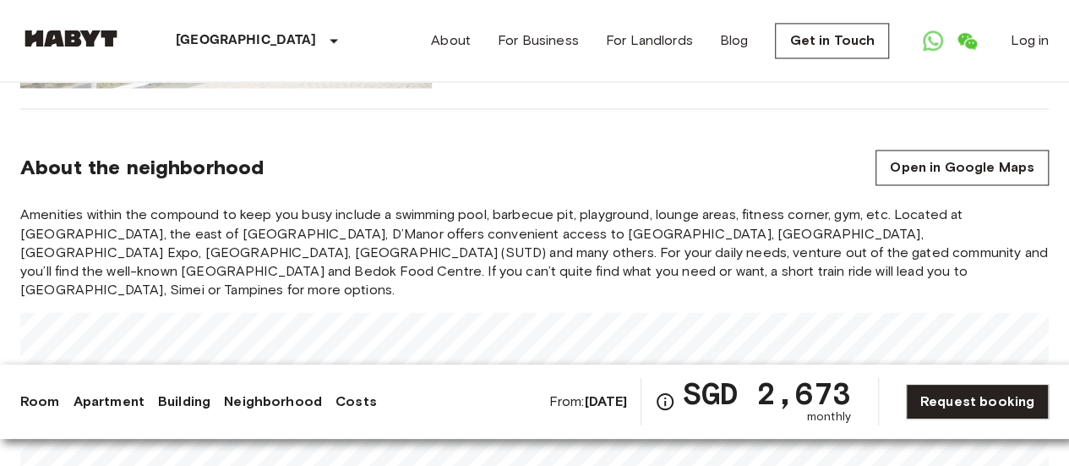
scroll to position [1367, 0]
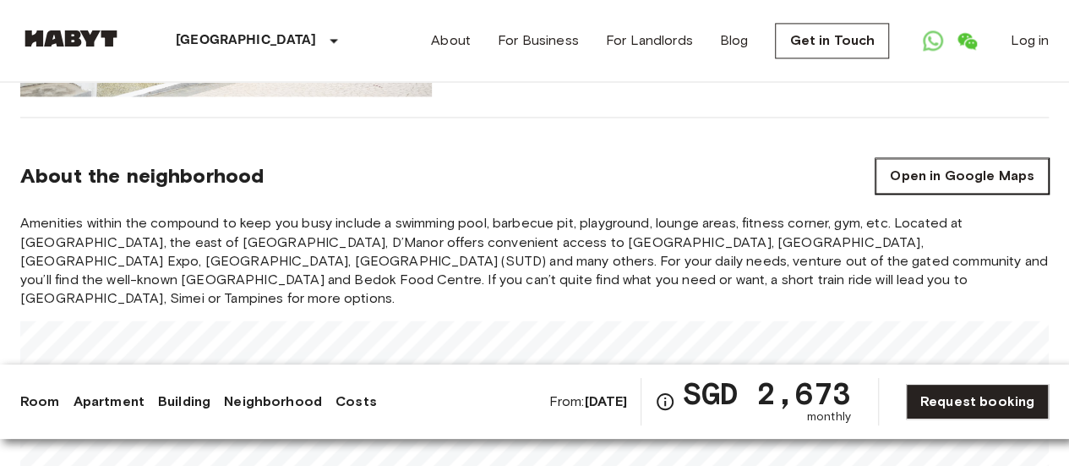
click at [997, 168] on link "Open in Google Maps" at bounding box center [962, 176] width 173 height 36
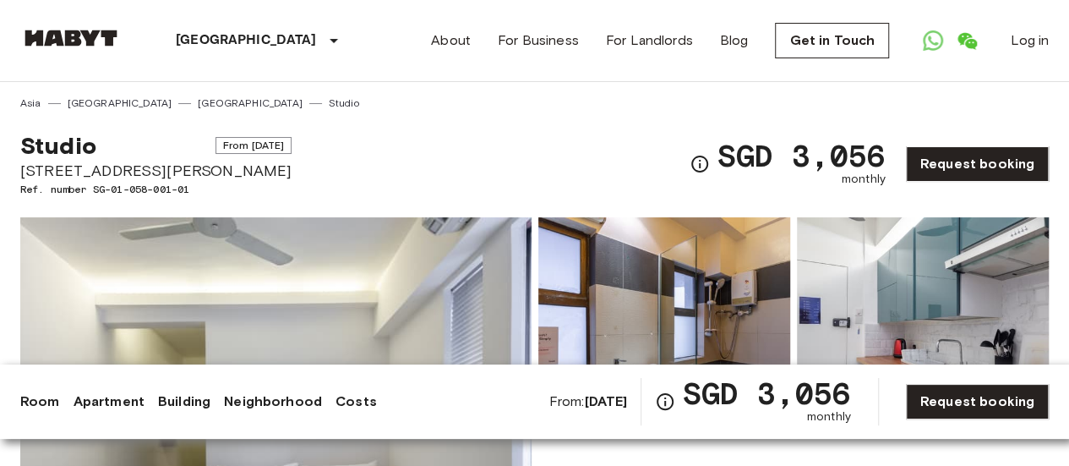
click at [598, 292] on img at bounding box center [664, 327] width 252 height 221
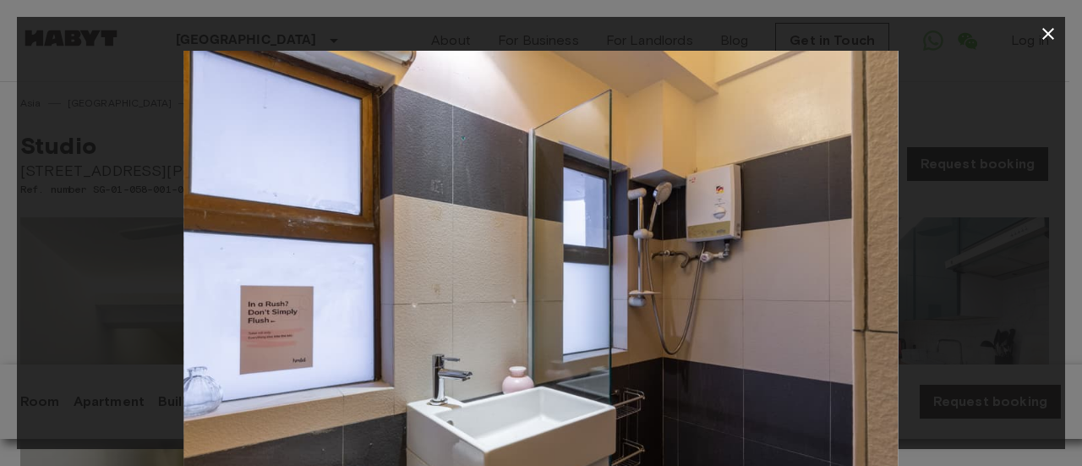
click at [1044, 42] on icon "button" at bounding box center [1048, 34] width 20 height 20
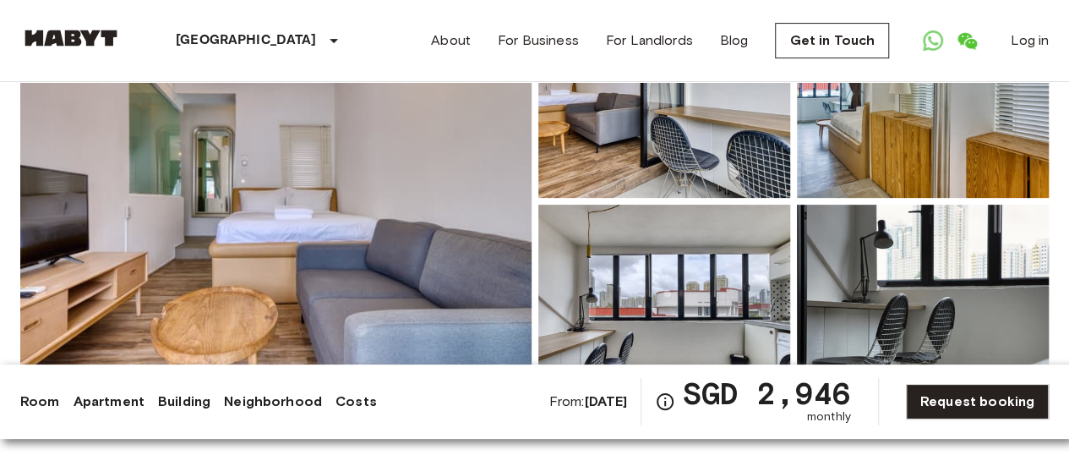
scroll to position [243, 0]
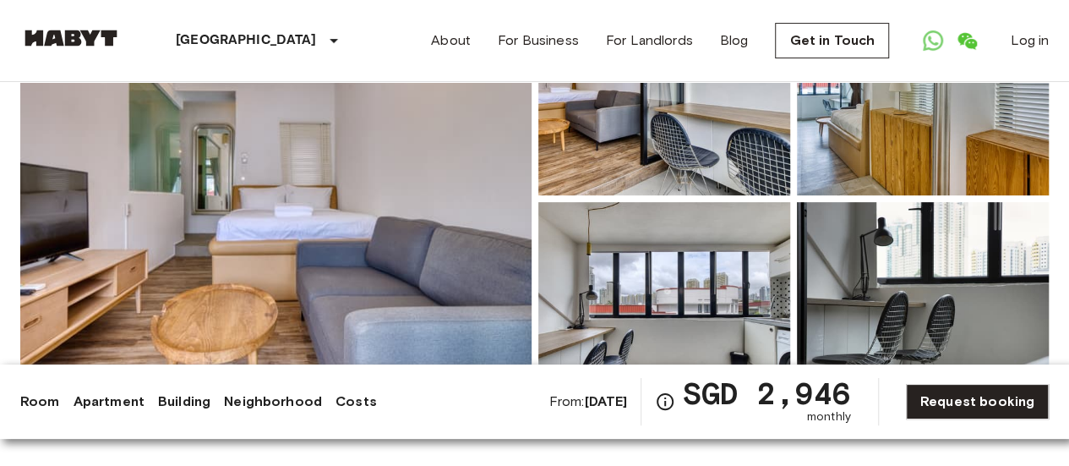
click at [411, 270] on img at bounding box center [275, 199] width 511 height 450
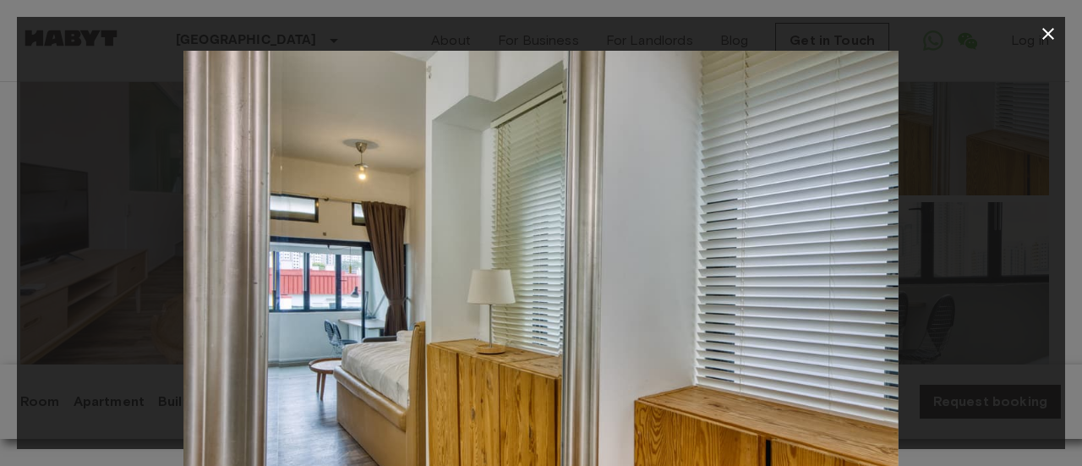
click at [848, 304] on img at bounding box center [540, 289] width 715 height 477
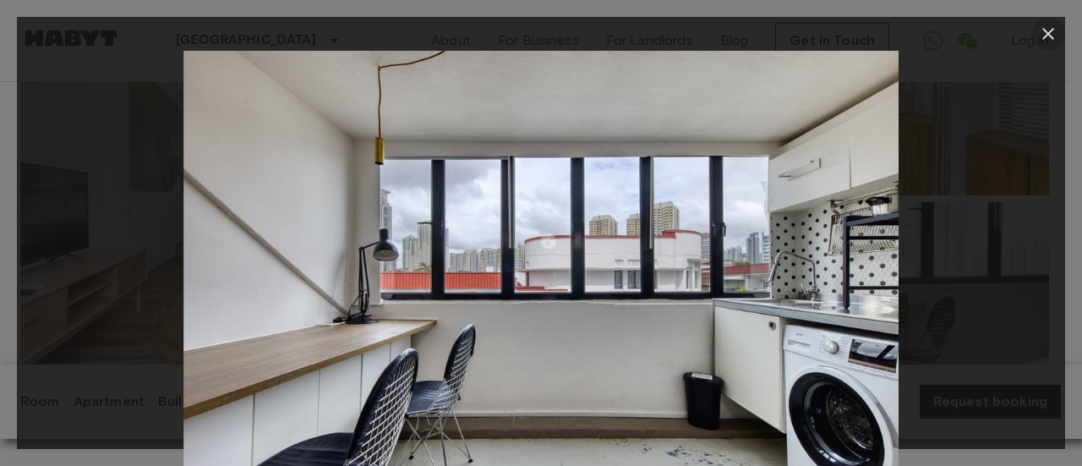
click at [1045, 34] on icon "button" at bounding box center [1048, 34] width 20 height 20
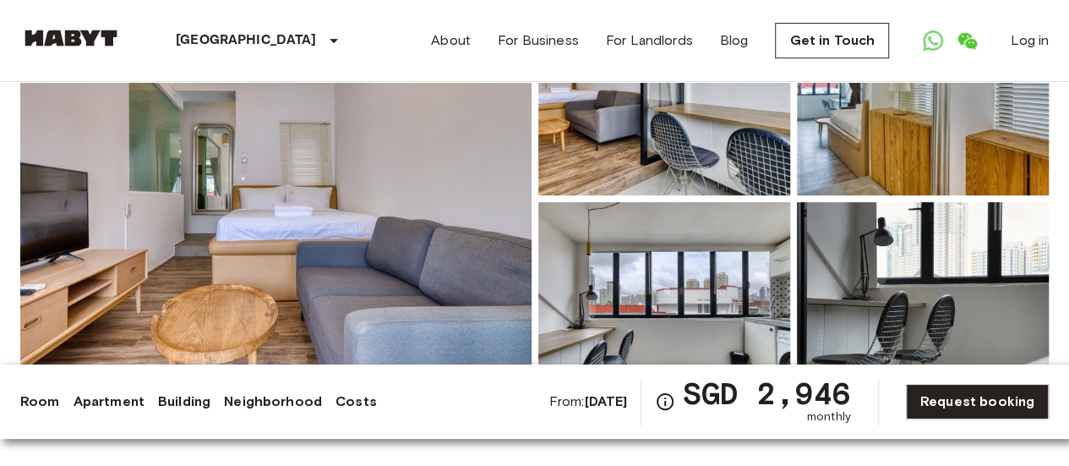
click at [273, 410] on link "Neighborhood" at bounding box center [273, 401] width 98 height 20
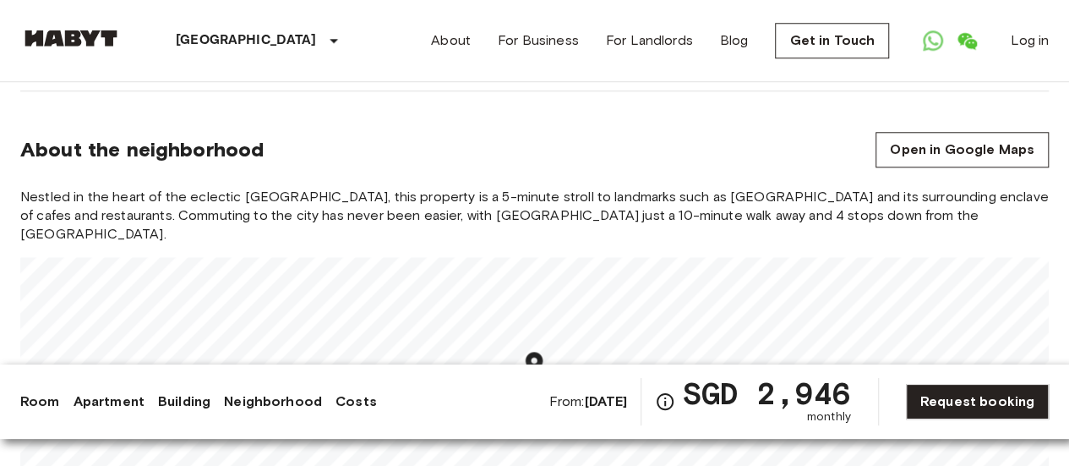
scroll to position [839, 0]
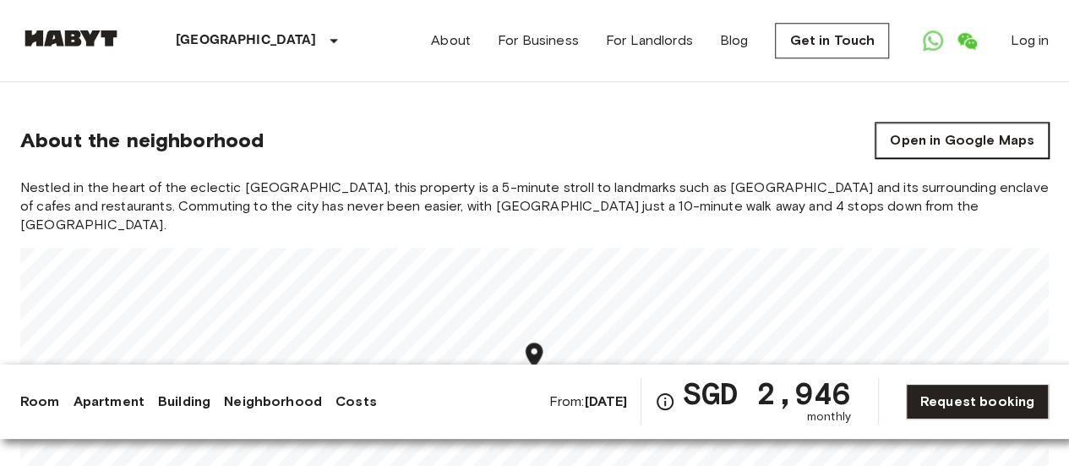
click at [981, 145] on link "Open in Google Maps" at bounding box center [962, 141] width 173 height 36
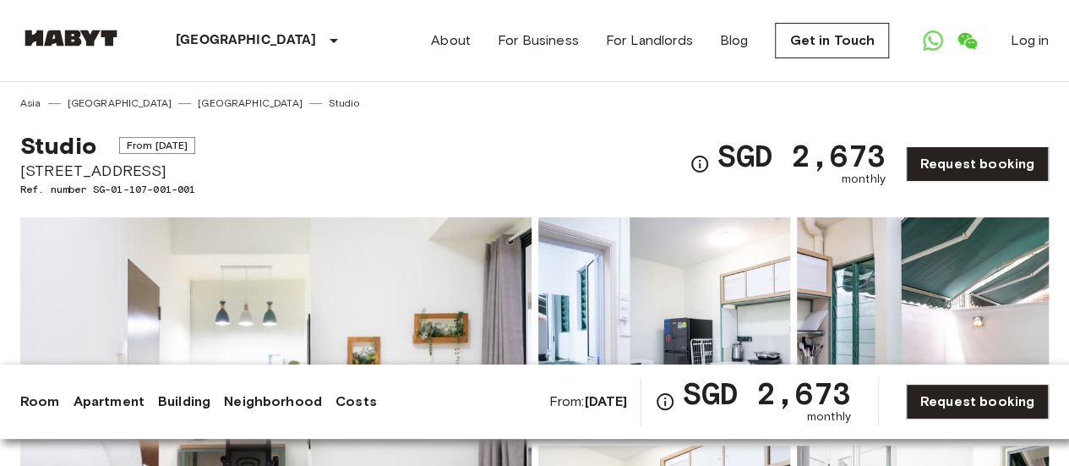
click at [598, 329] on img at bounding box center [664, 327] width 252 height 221
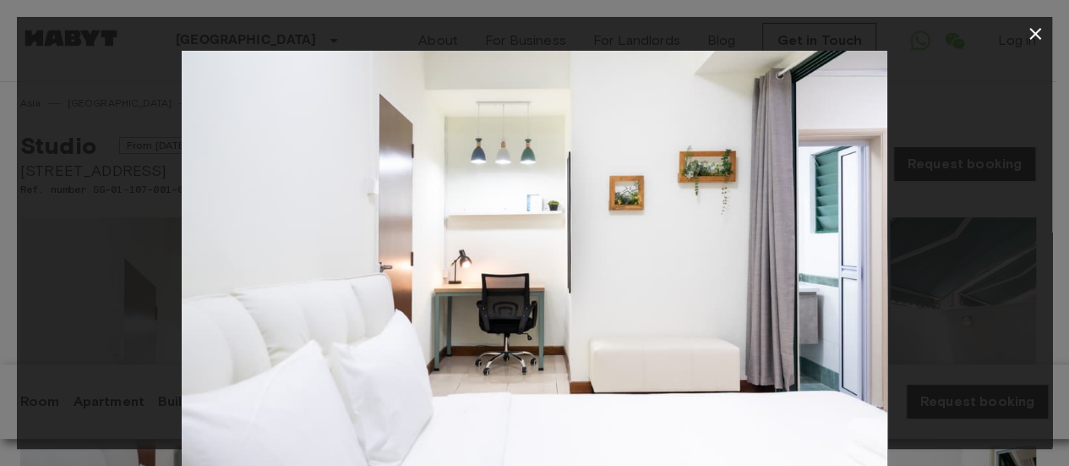
scroll to position [7, 0]
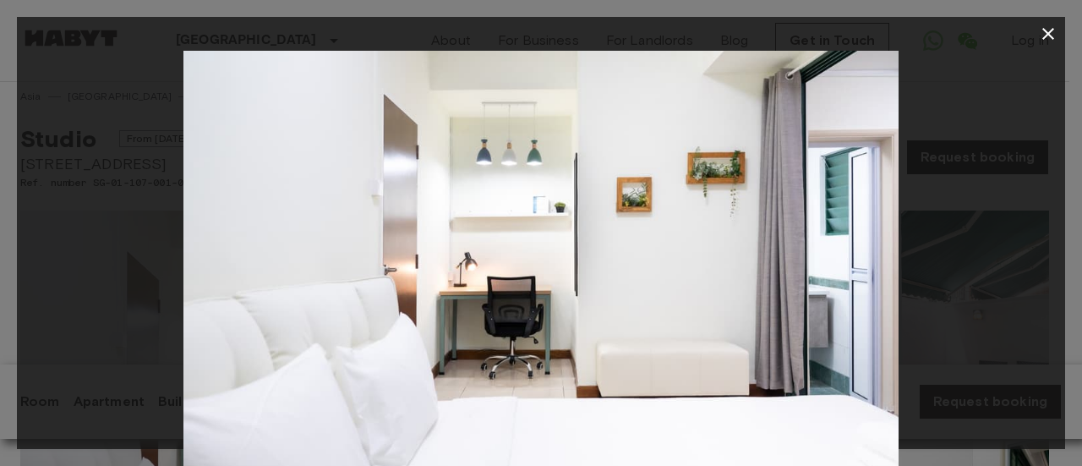
click at [853, 311] on img at bounding box center [540, 289] width 715 height 477
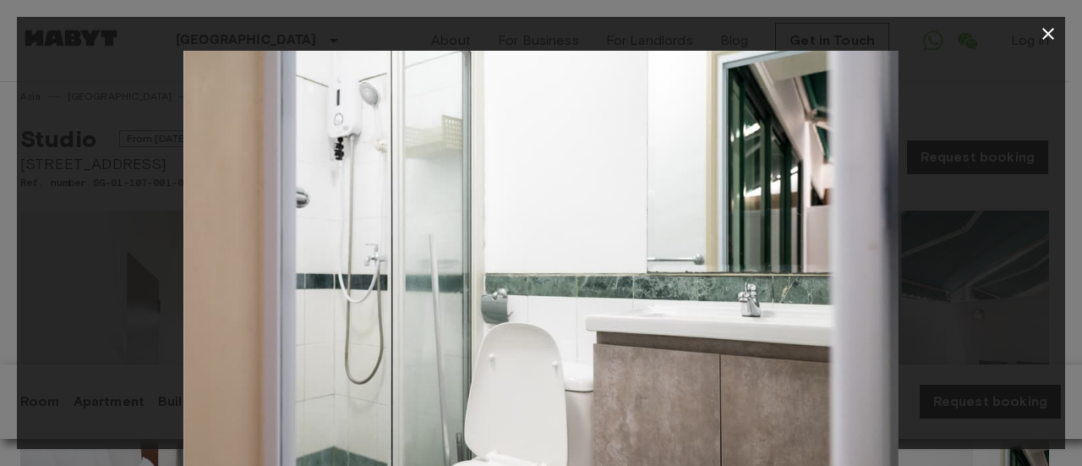
click at [1050, 37] on icon "button" at bounding box center [1048, 34] width 20 height 20
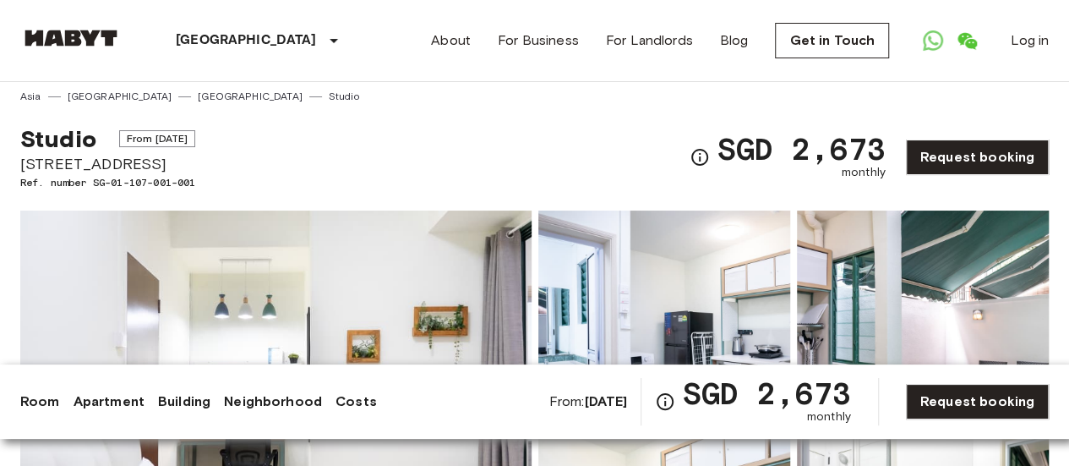
click at [282, 411] on link "Neighborhood" at bounding box center [273, 401] width 98 height 20
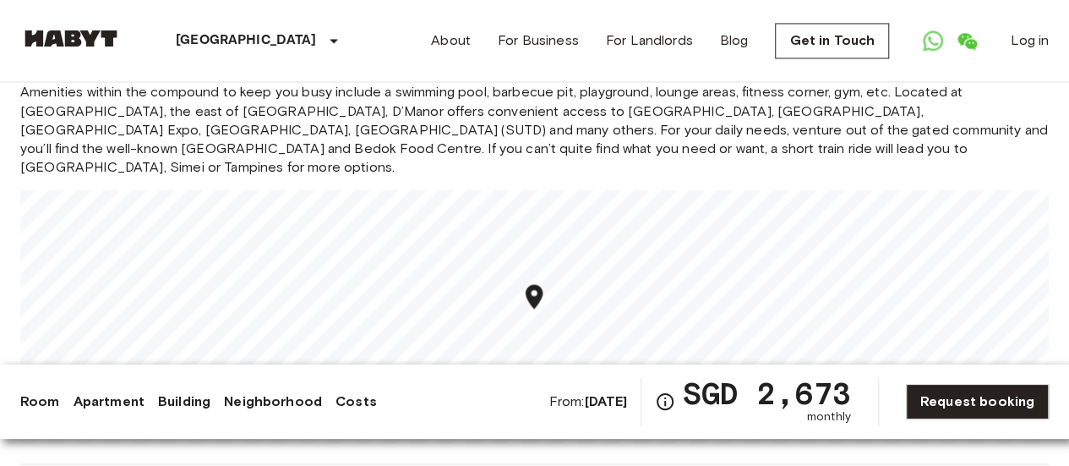
scroll to position [1515, 0]
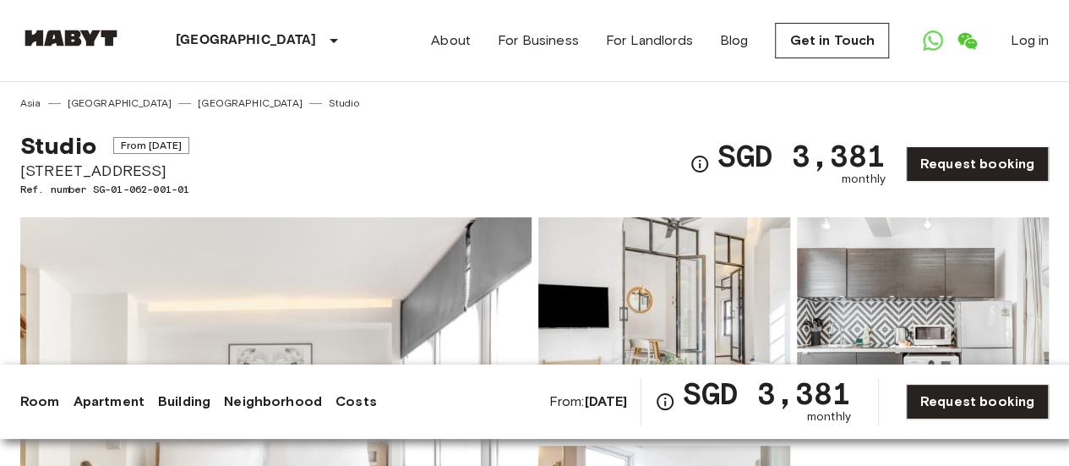
click at [548, 316] on img at bounding box center [664, 327] width 252 height 221
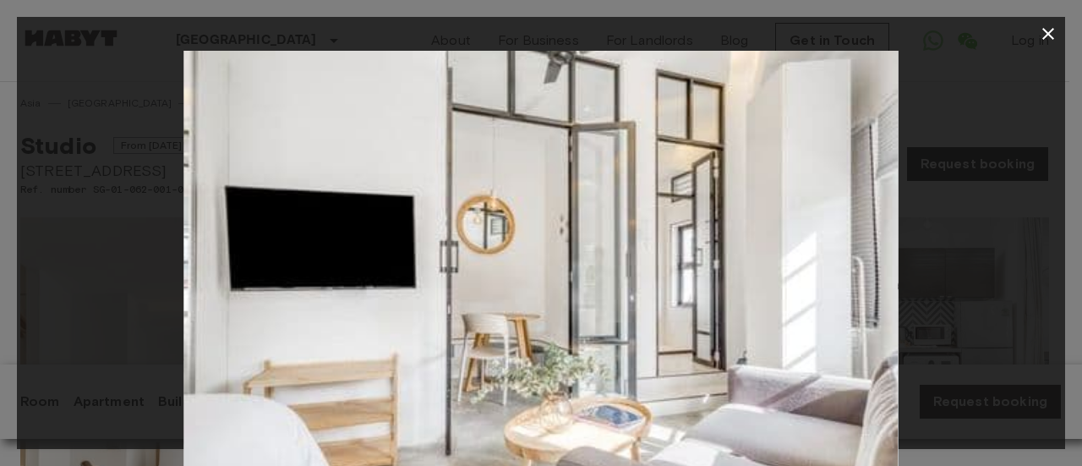
click at [847, 298] on img at bounding box center [540, 289] width 715 height 477
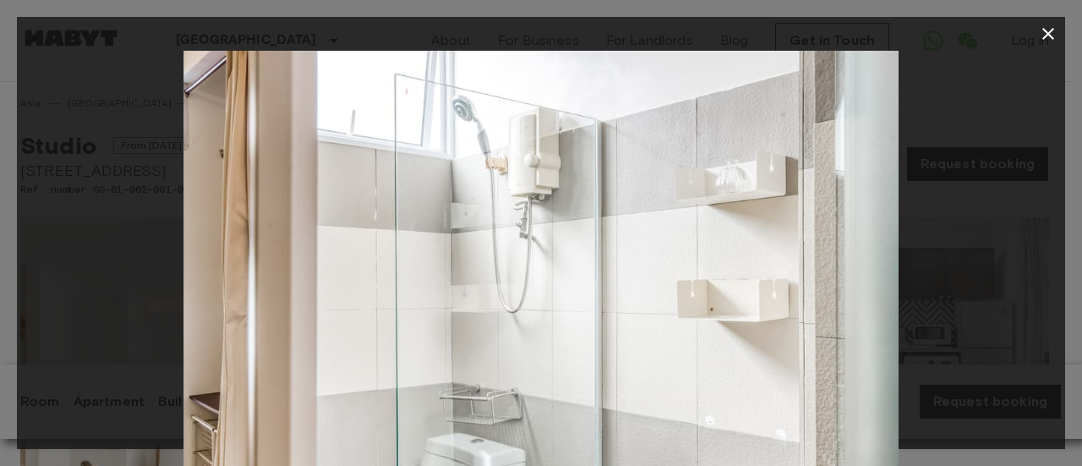
click at [749, 389] on img at bounding box center [540, 289] width 715 height 477
click at [822, 273] on img at bounding box center [540, 289] width 715 height 477
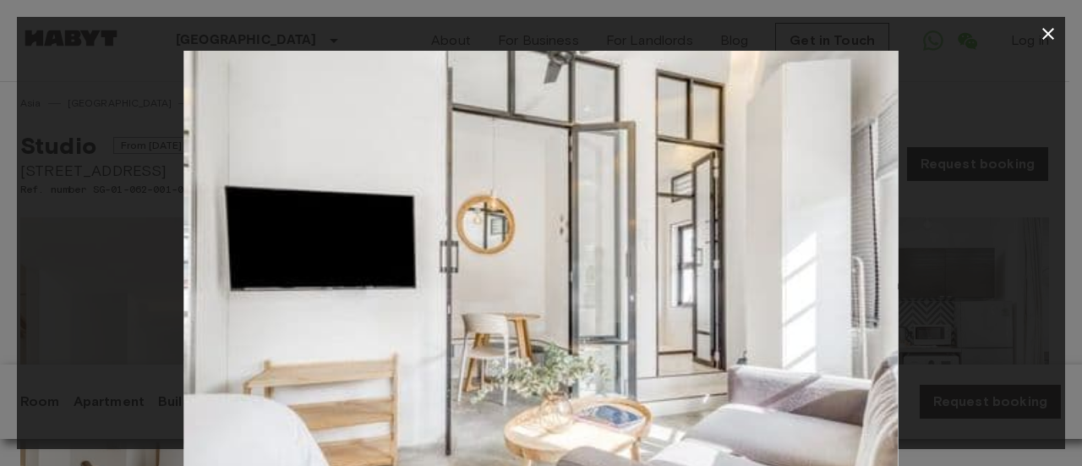
click at [1045, 37] on icon "button" at bounding box center [1048, 34] width 12 height 12
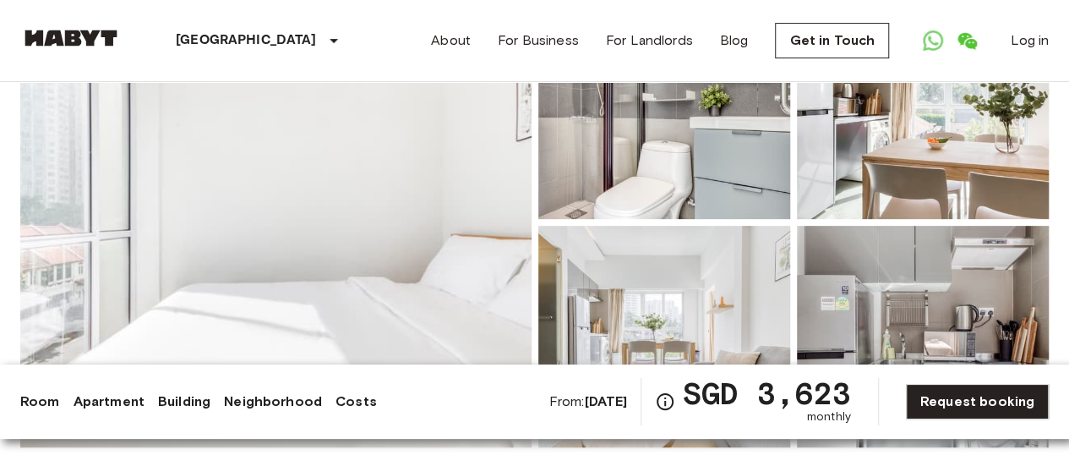
scroll to position [221, 0]
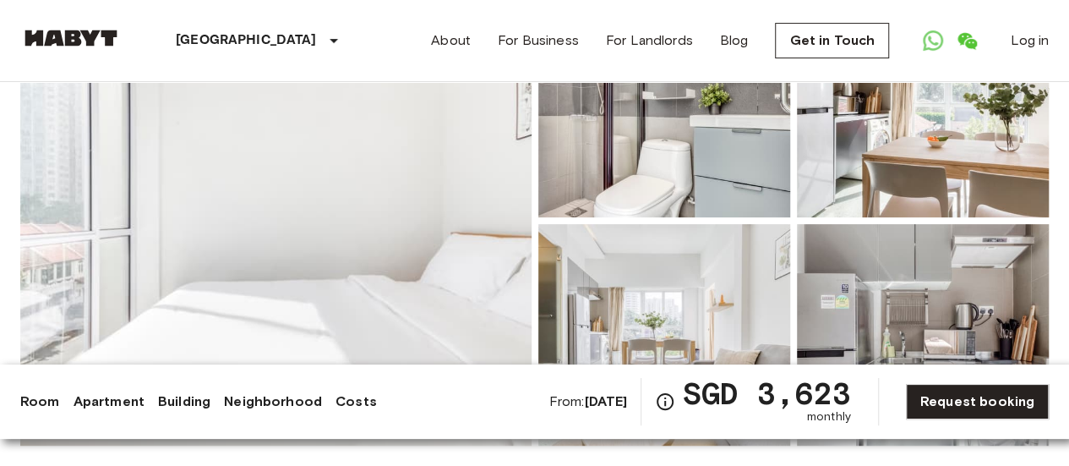
click at [431, 249] on img at bounding box center [275, 221] width 511 height 450
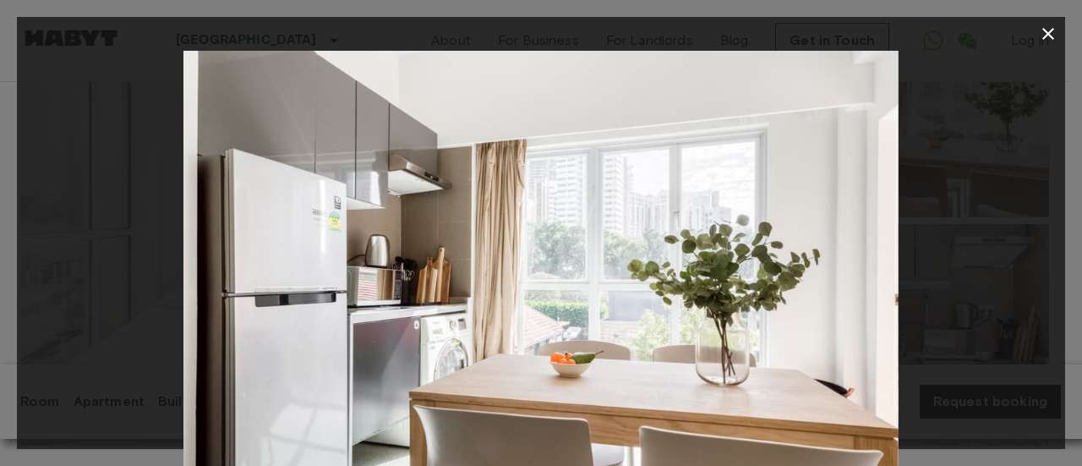
click at [833, 290] on img at bounding box center [540, 289] width 715 height 477
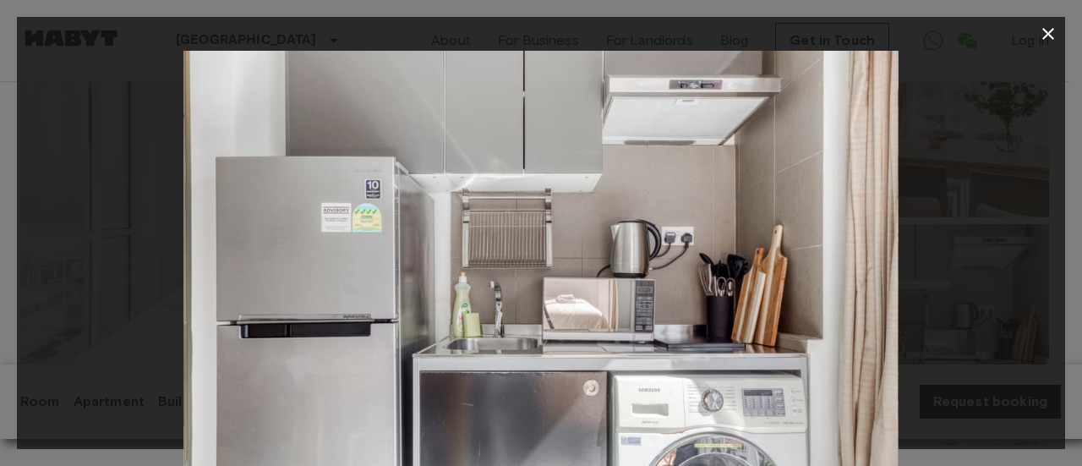
click at [849, 291] on img at bounding box center [540, 289] width 715 height 477
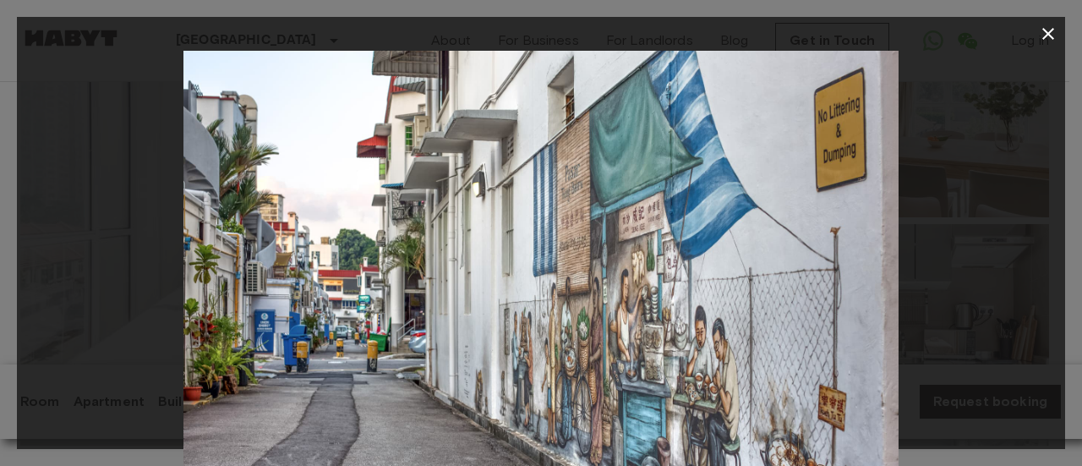
click at [1048, 40] on icon "button" at bounding box center [1048, 34] width 20 height 20
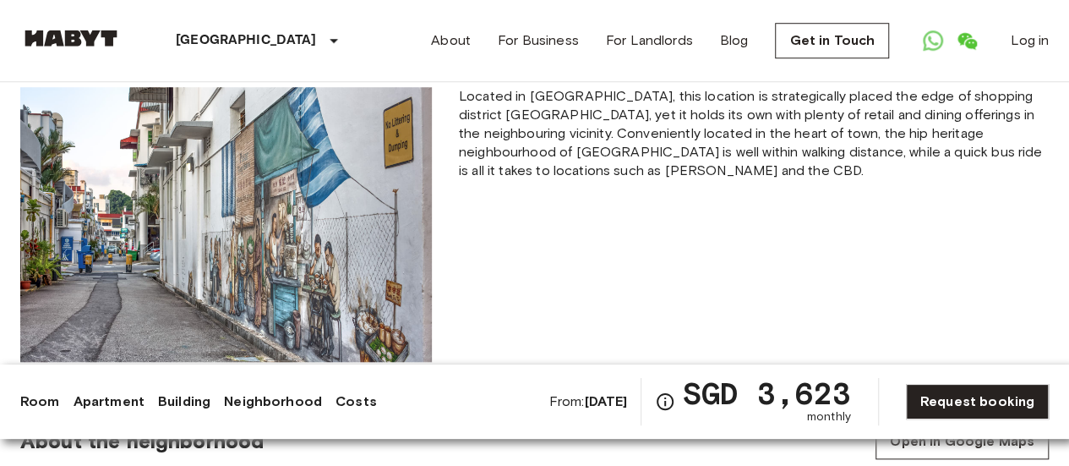
scroll to position [642, 0]
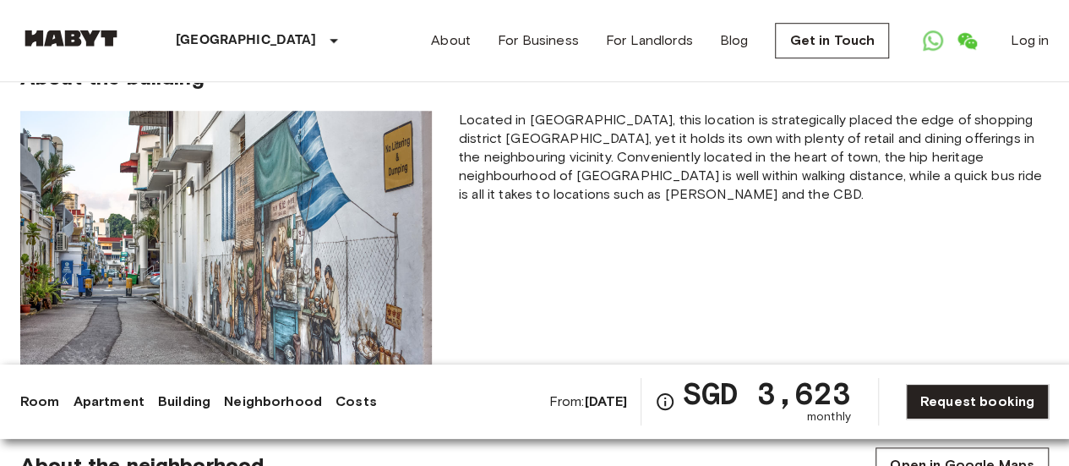
click at [990, 287] on div "Located in River Valley, this location is strategically placed the edge of shop…" at bounding box center [753, 248] width 617 height 275
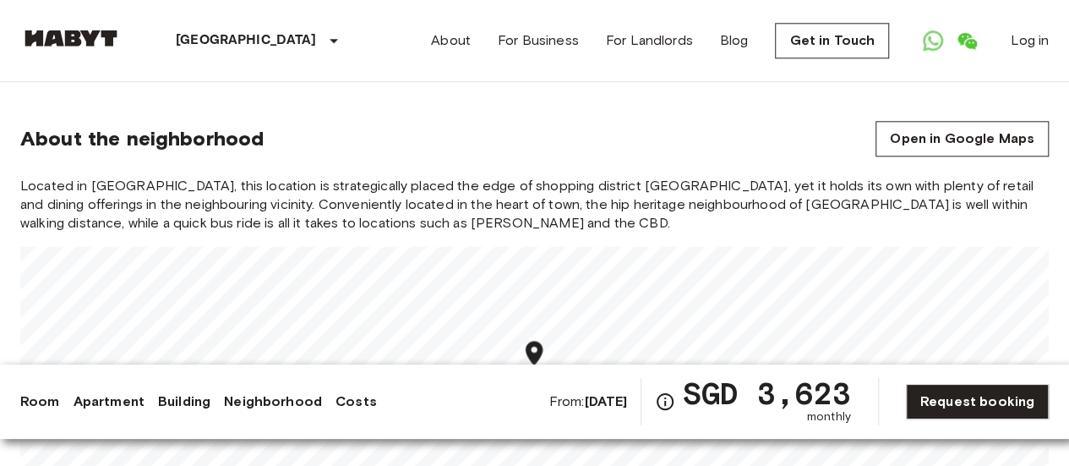
scroll to position [969, 0]
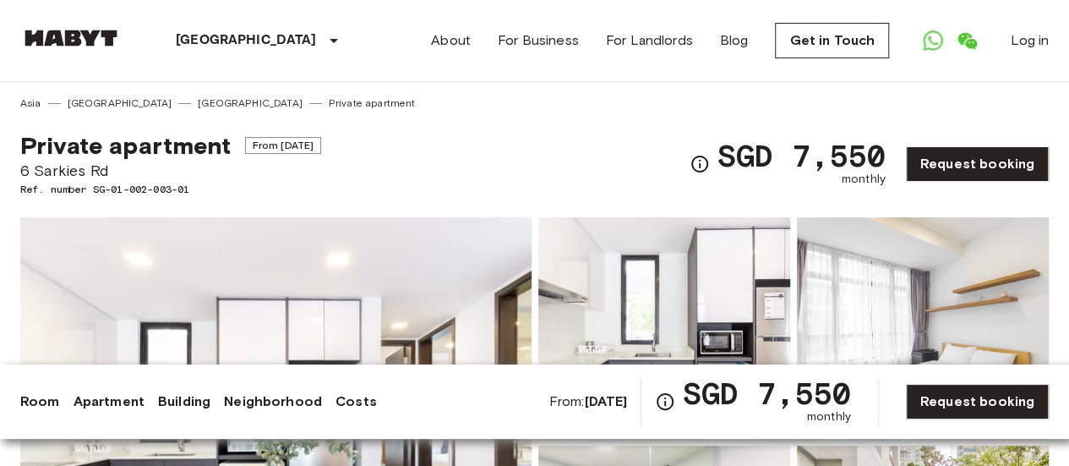
click at [654, 340] on img at bounding box center [664, 327] width 252 height 221
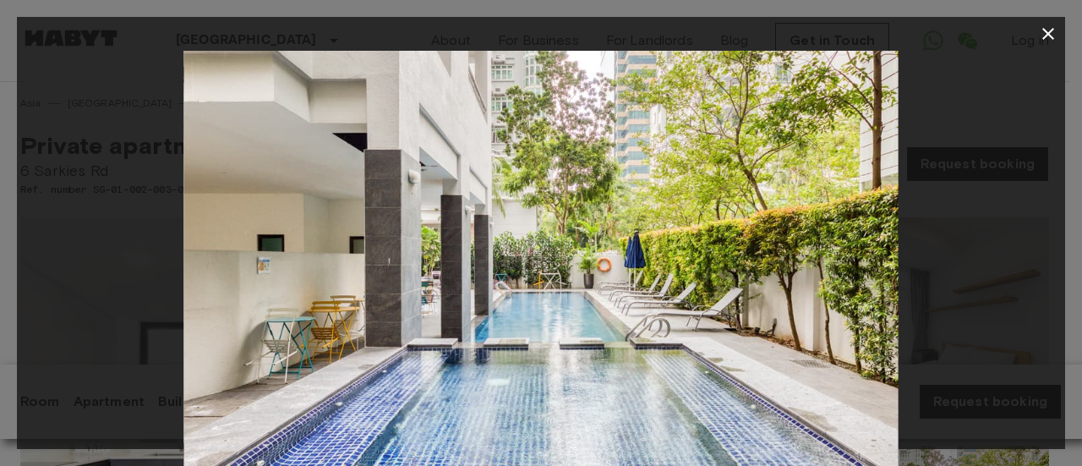
click at [1048, 37] on icon "button" at bounding box center [1048, 34] width 20 height 20
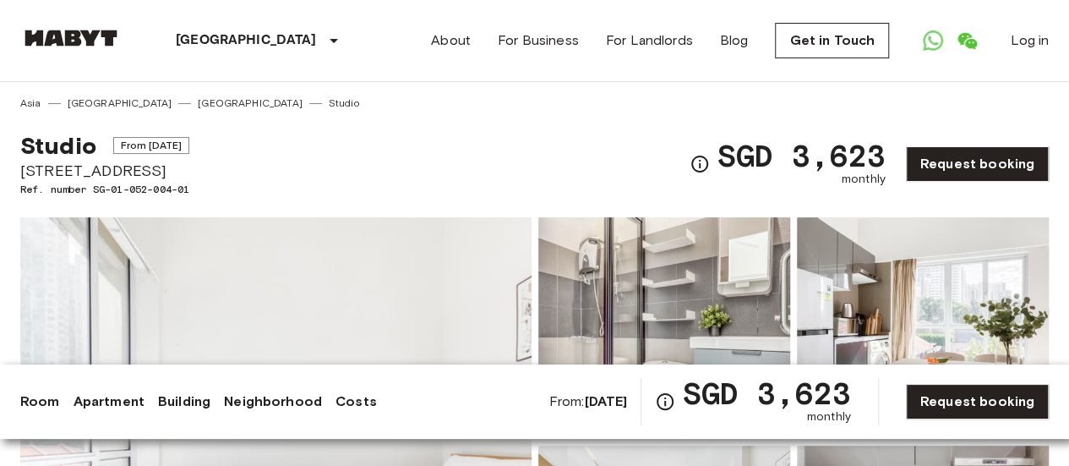
click at [885, 328] on img at bounding box center [923, 327] width 252 height 221
